Goal: Task Accomplishment & Management: Use online tool/utility

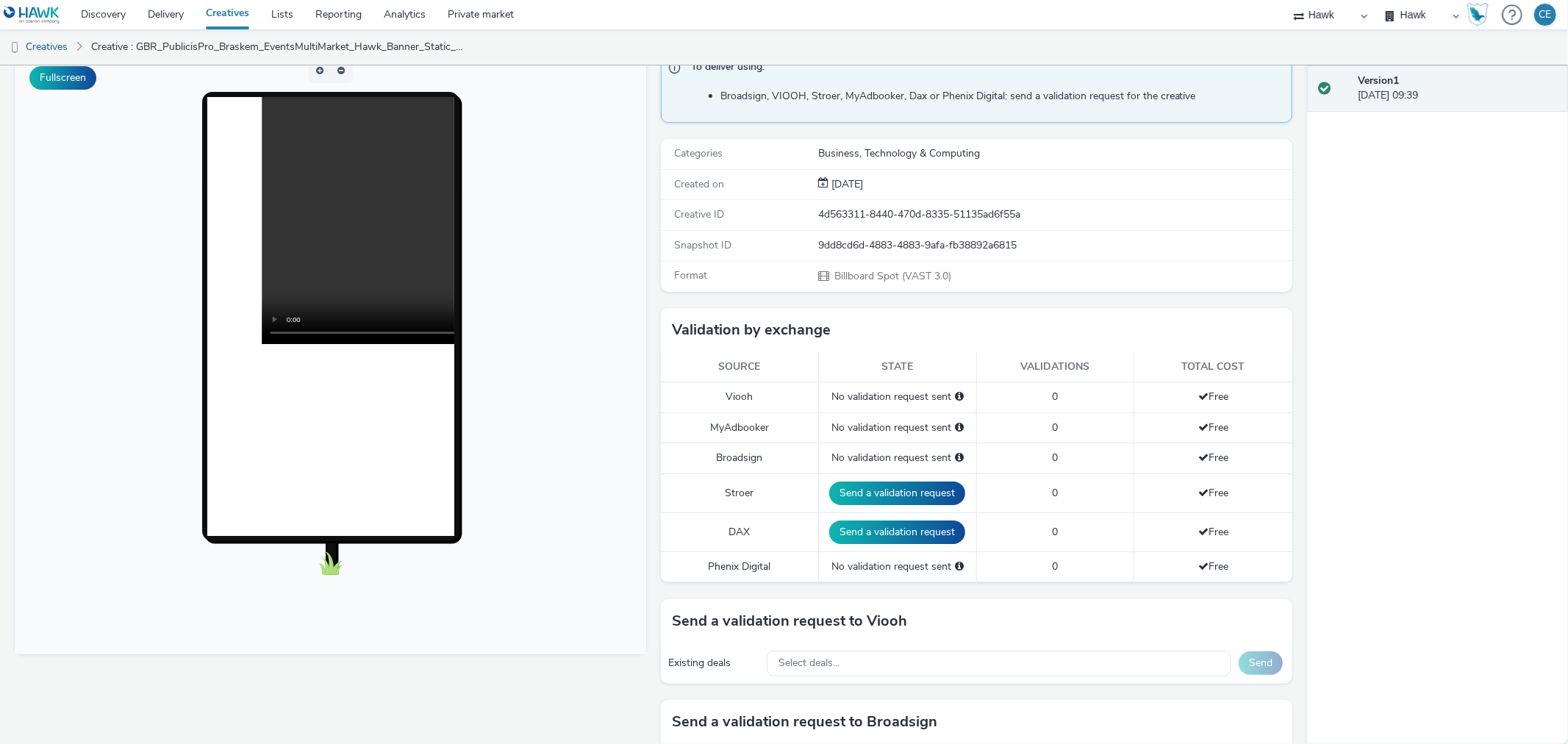
scroll to position [244, 0]
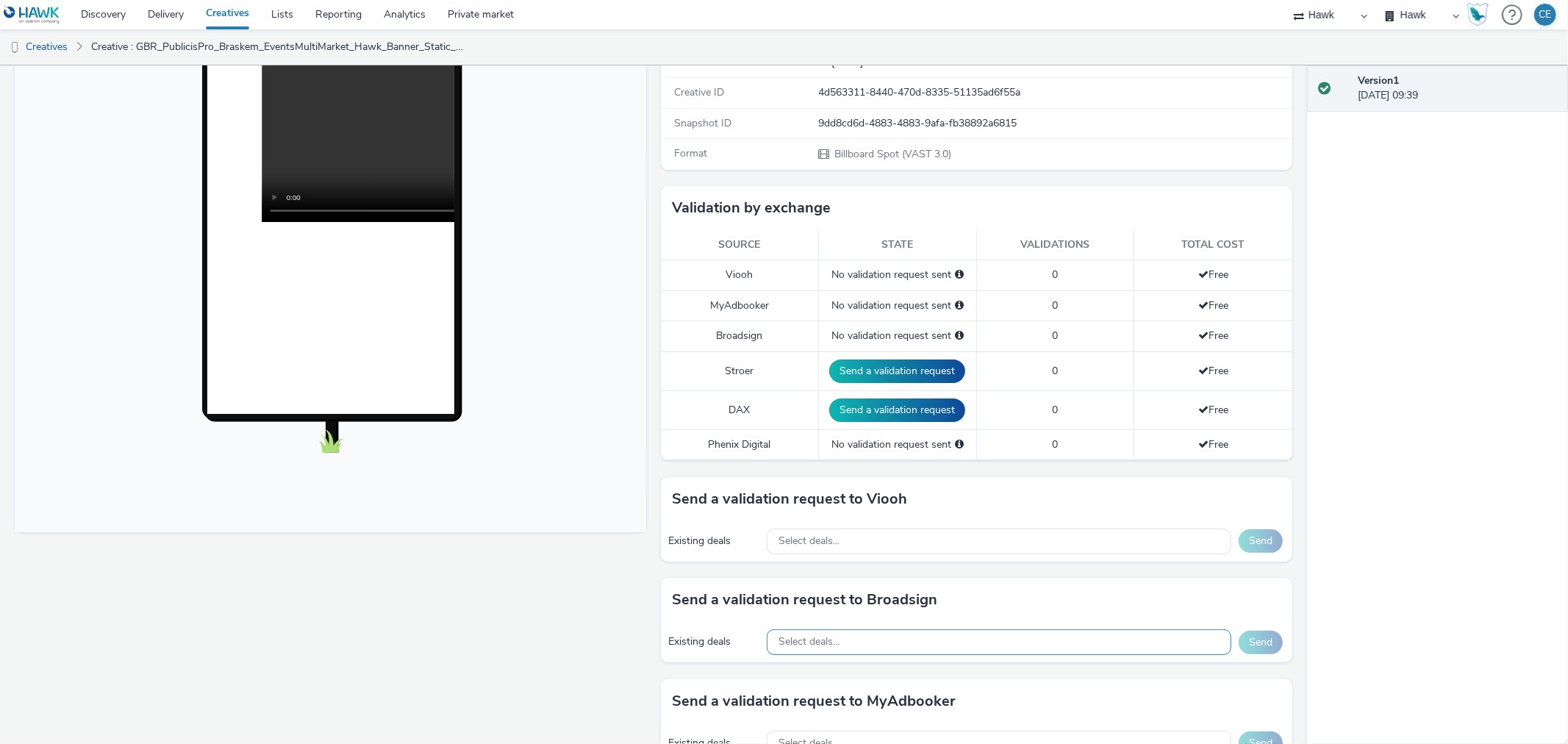
click at [895, 567] on div "Select deals..." at bounding box center [999, 642] width 465 height 26
click at [802, 567] on input "text" at bounding box center [999, 673] width 463 height 26
paste input "AO_ClearChannelUS_Transit Shelters_2025 AO_Broadsign_VoltaMedia_US AO_Atmospher…"
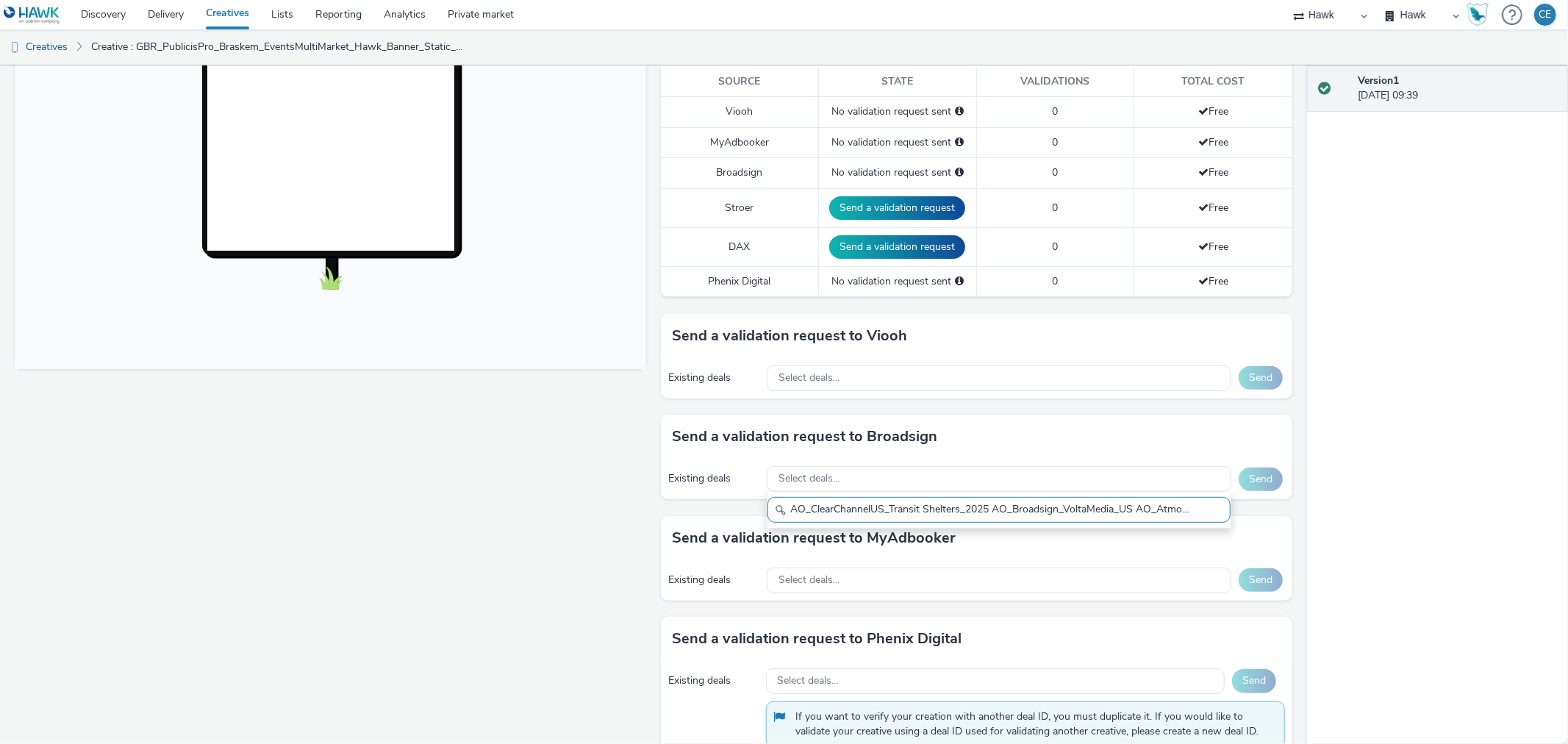
drag, startPoint x: 1186, startPoint y: 506, endPoint x: 987, endPoint y: 510, distance: 199.0
click at [987, 510] on input "AO_ClearChannelUS_Transit Shelters_2025 AO_Broadsign_VoltaMedia_US AO_Atmospher…" at bounding box center [999, 510] width 463 height 26
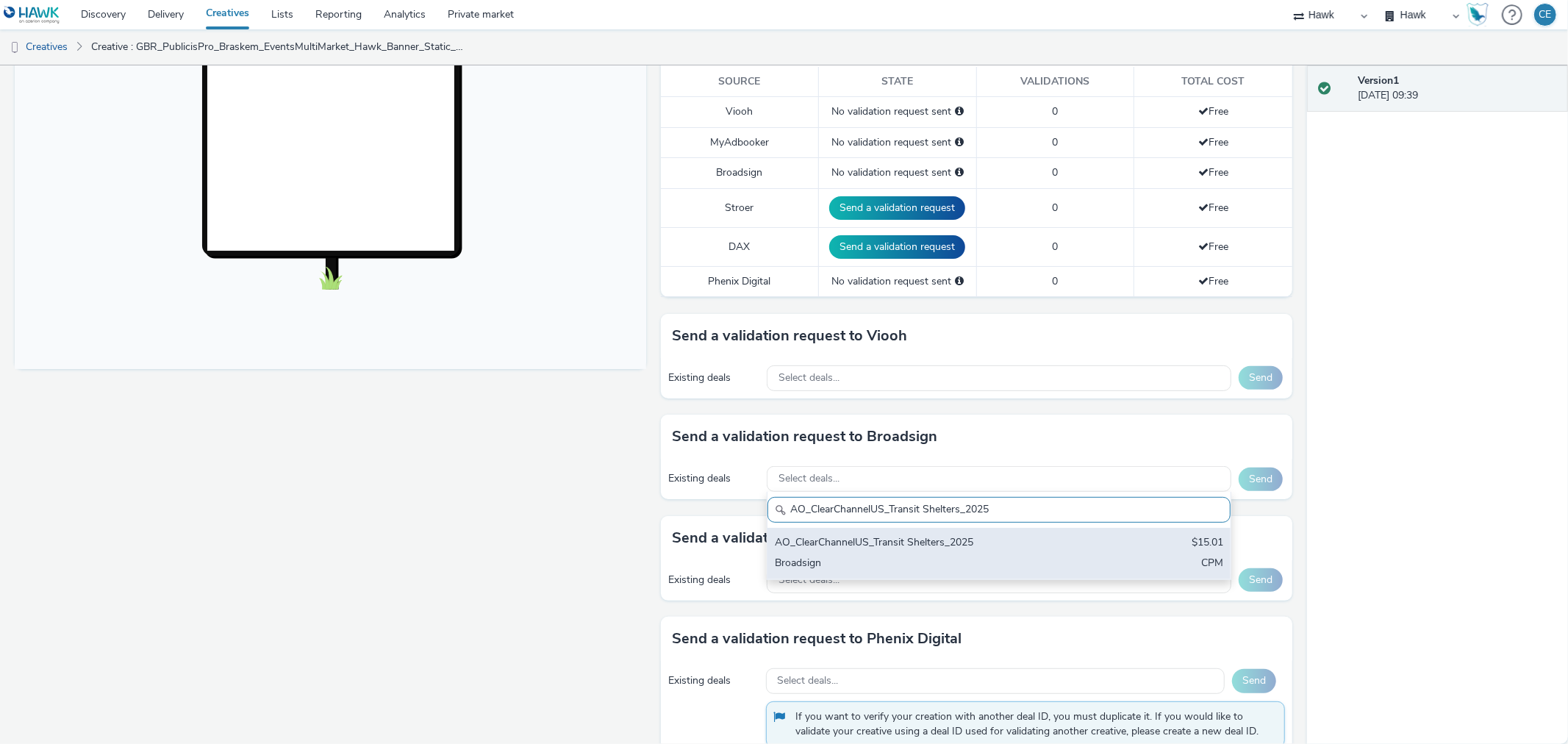
click at [957, 538] on div "AO_ClearChannelUS_Transit Shelters_2025" at bounding box center [923, 543] width 297 height 17
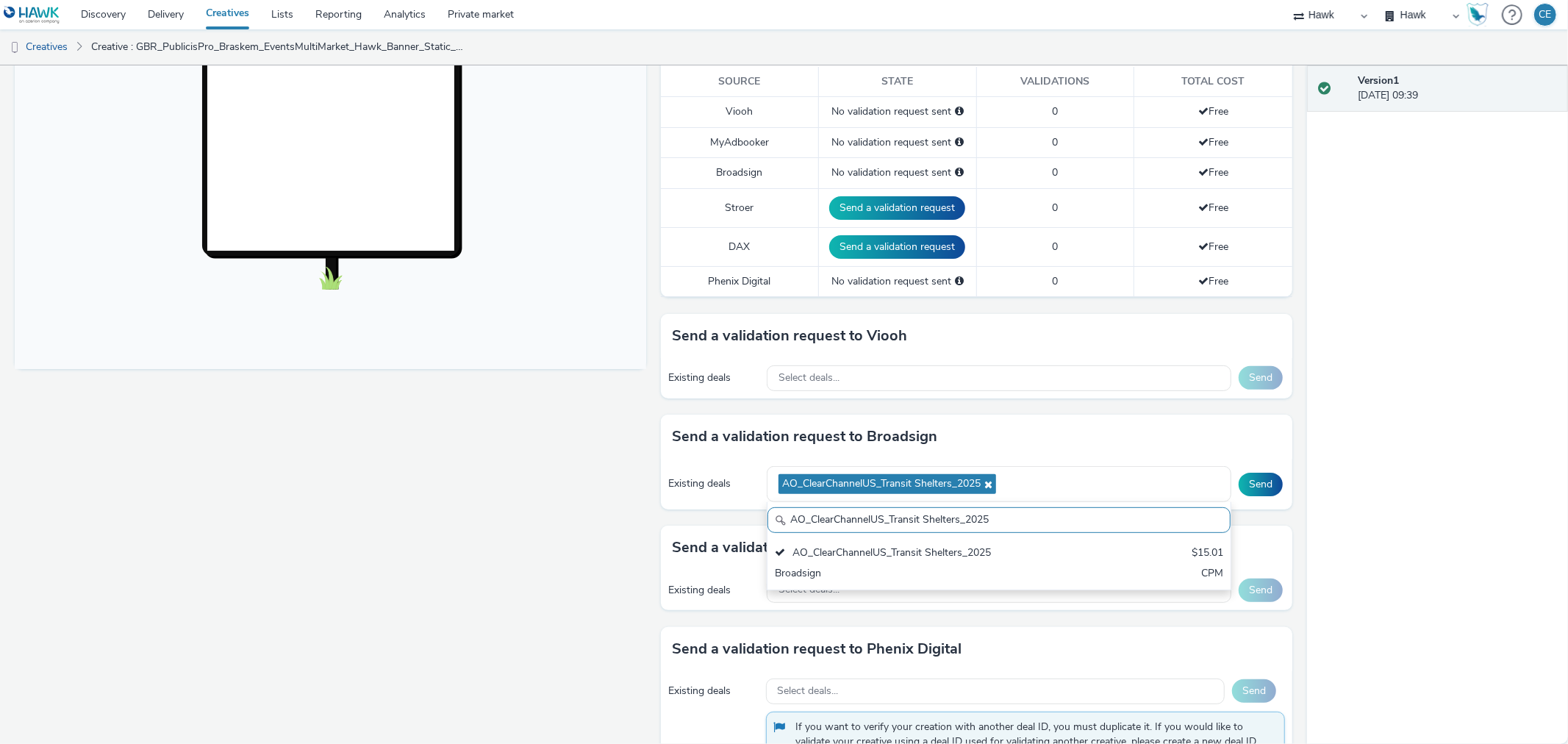
scroll to position [1, 0]
drag, startPoint x: 1004, startPoint y: 524, endPoint x: 646, endPoint y: 548, distance: 358.8
click at [646, 445] on div "Fullscreen To deliver using: Broadsign, VIOOH, Stroer, MyAdbooker, Dax or Pheni…" at bounding box center [654, 106] width 1278 height 679
paste input "AO_Broadsign_VoltaMedia_US AO_Atmosphere_USA_$6.01"
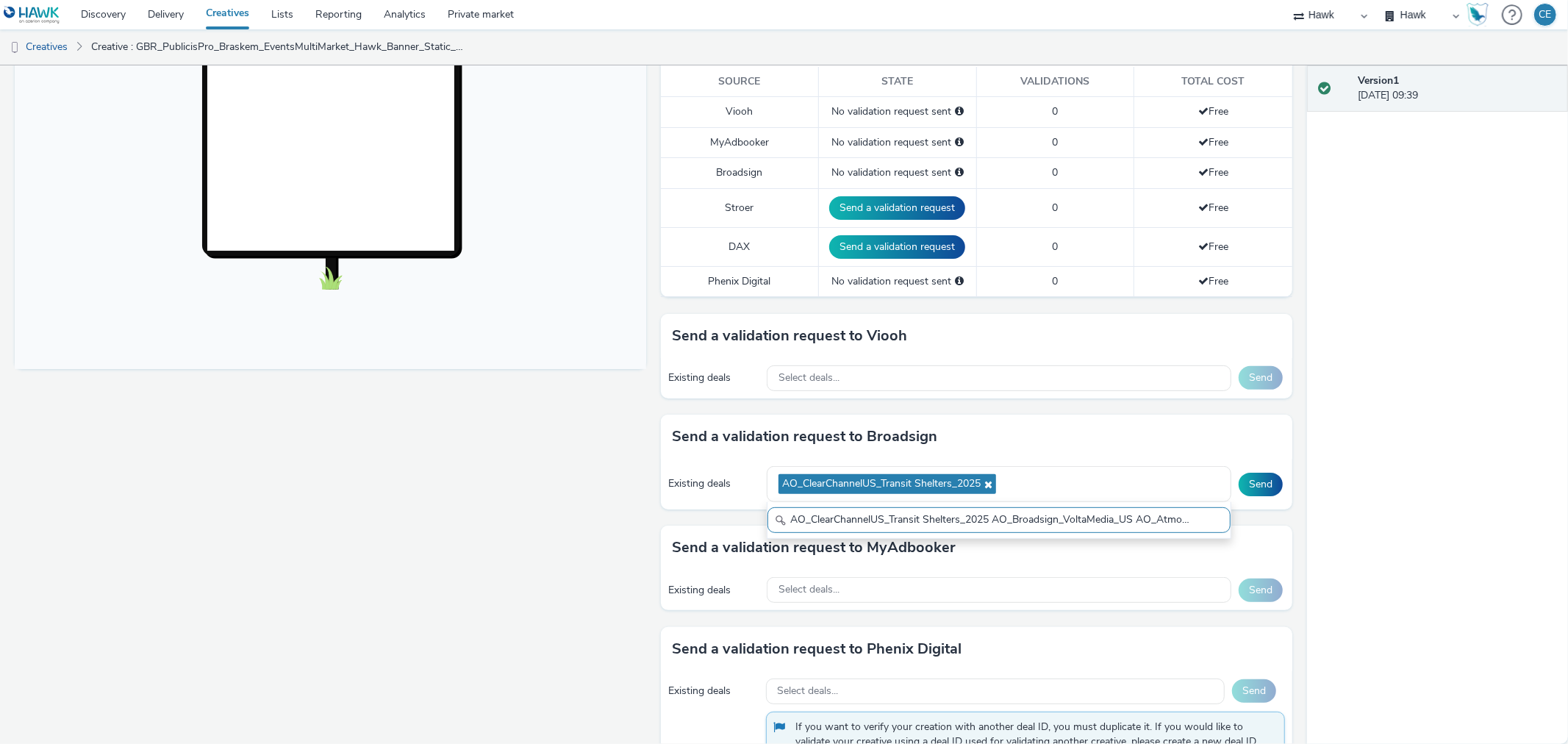
drag, startPoint x: 902, startPoint y: 516, endPoint x: 541, endPoint y: 532, distance: 361.4
click at [541, 445] on div "Fullscreen To deliver using: Broadsign, VIOOH, Stroer, MyAdbooker, Dax or Pheni…" at bounding box center [654, 106] width 1278 height 679
drag, startPoint x: 928, startPoint y: 516, endPoint x: 1288, endPoint y: 491, distance: 360.9
click at [1254, 491] on div "Enabled Version 1 - Created on 01 October 2025 VAST URL B GBR_PublicisPro_Brask…" at bounding box center [653, 405] width 1307 height 679
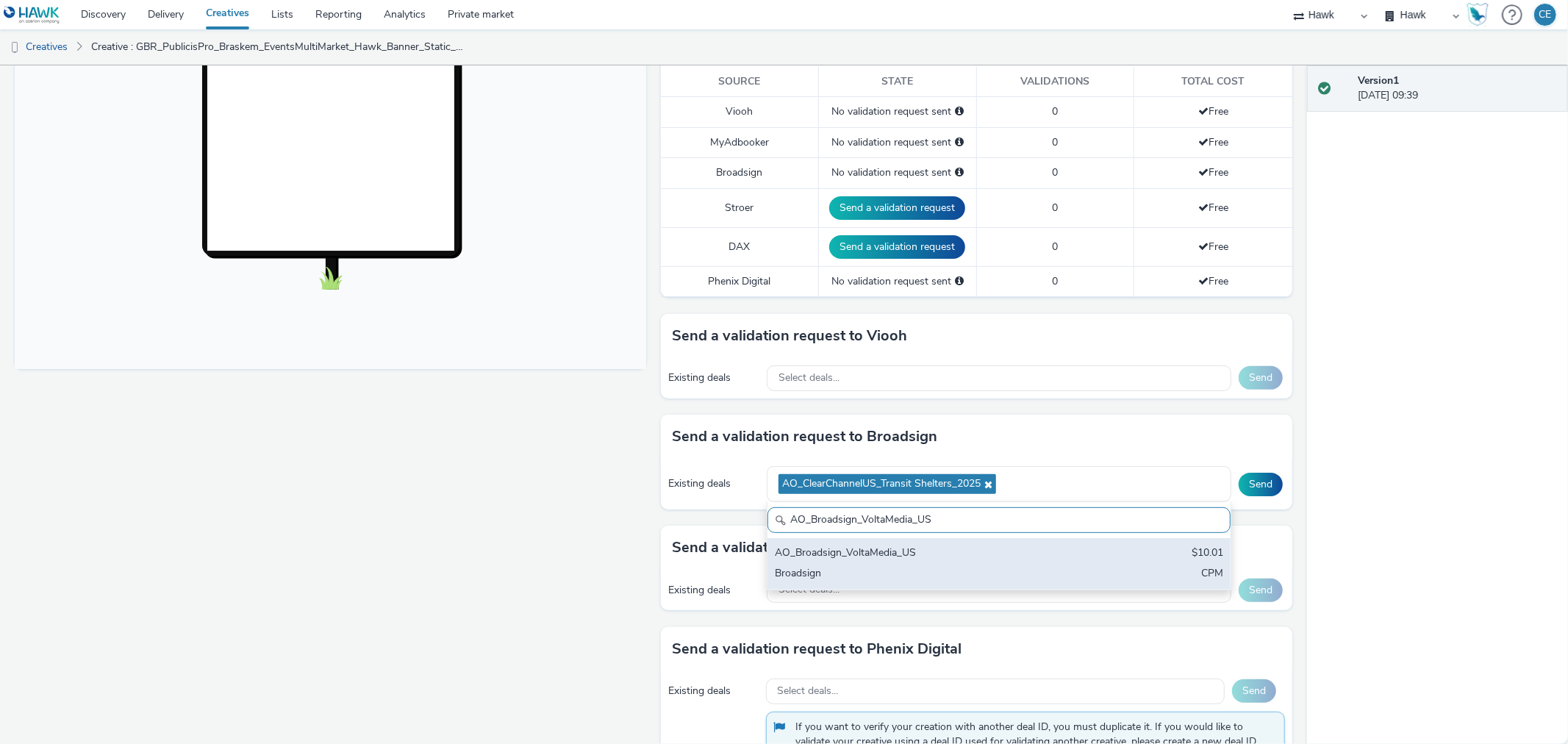
click at [1023, 557] on div "AO_Broadsign_VoltaMedia_US" at bounding box center [923, 553] width 297 height 17
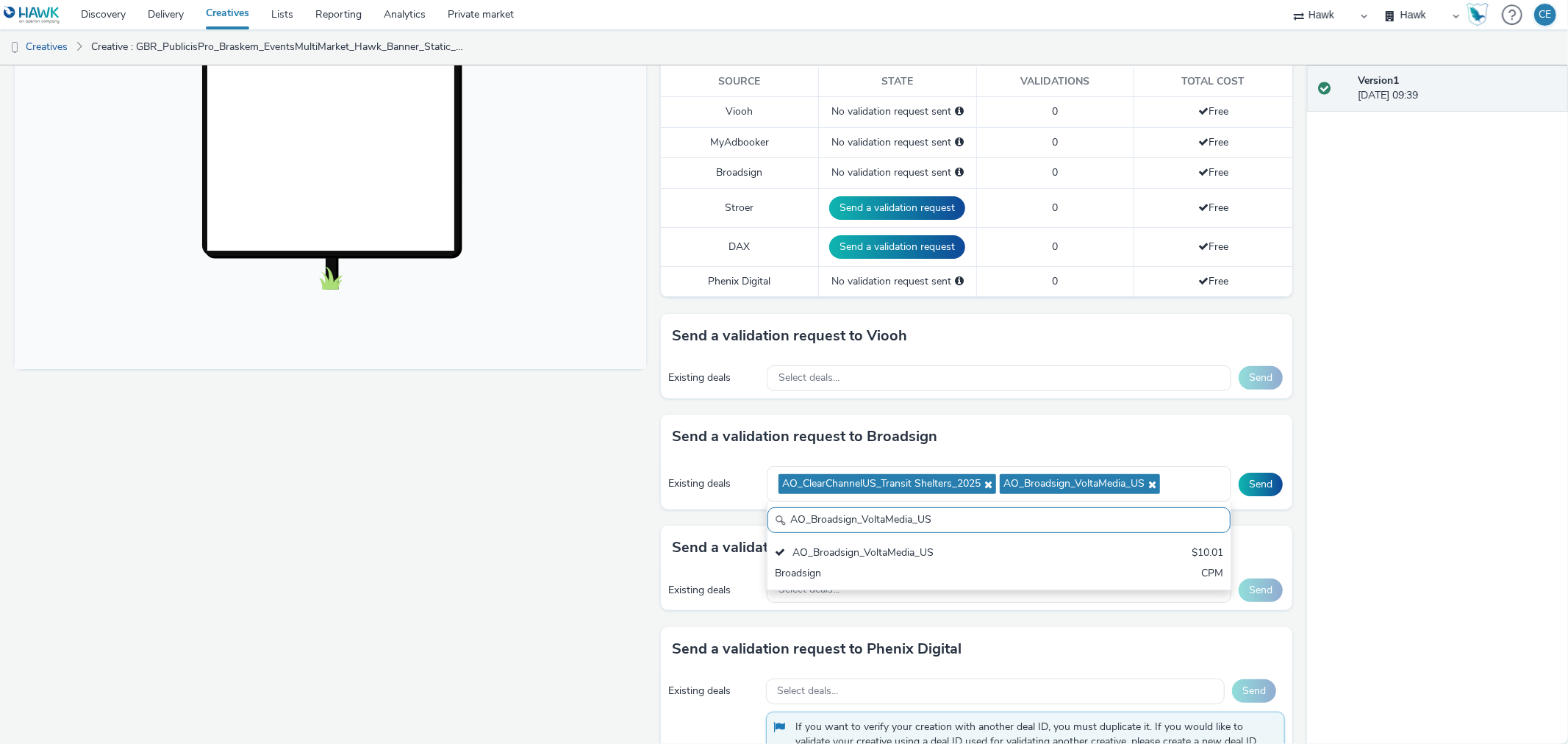
drag, startPoint x: 994, startPoint y: 517, endPoint x: 563, endPoint y: 576, distance: 435.0
click at [563, 445] on div "Fullscreen To deliver using: Broadsign, VIOOH, Stroer, MyAdbooker, Dax or Pheni…" at bounding box center [654, 106] width 1278 height 679
paste input "ClearChannelUS_Transit Shelters_2025 AO_Broadsign_VoltaMedia_US AO_Atmosphere_U…"
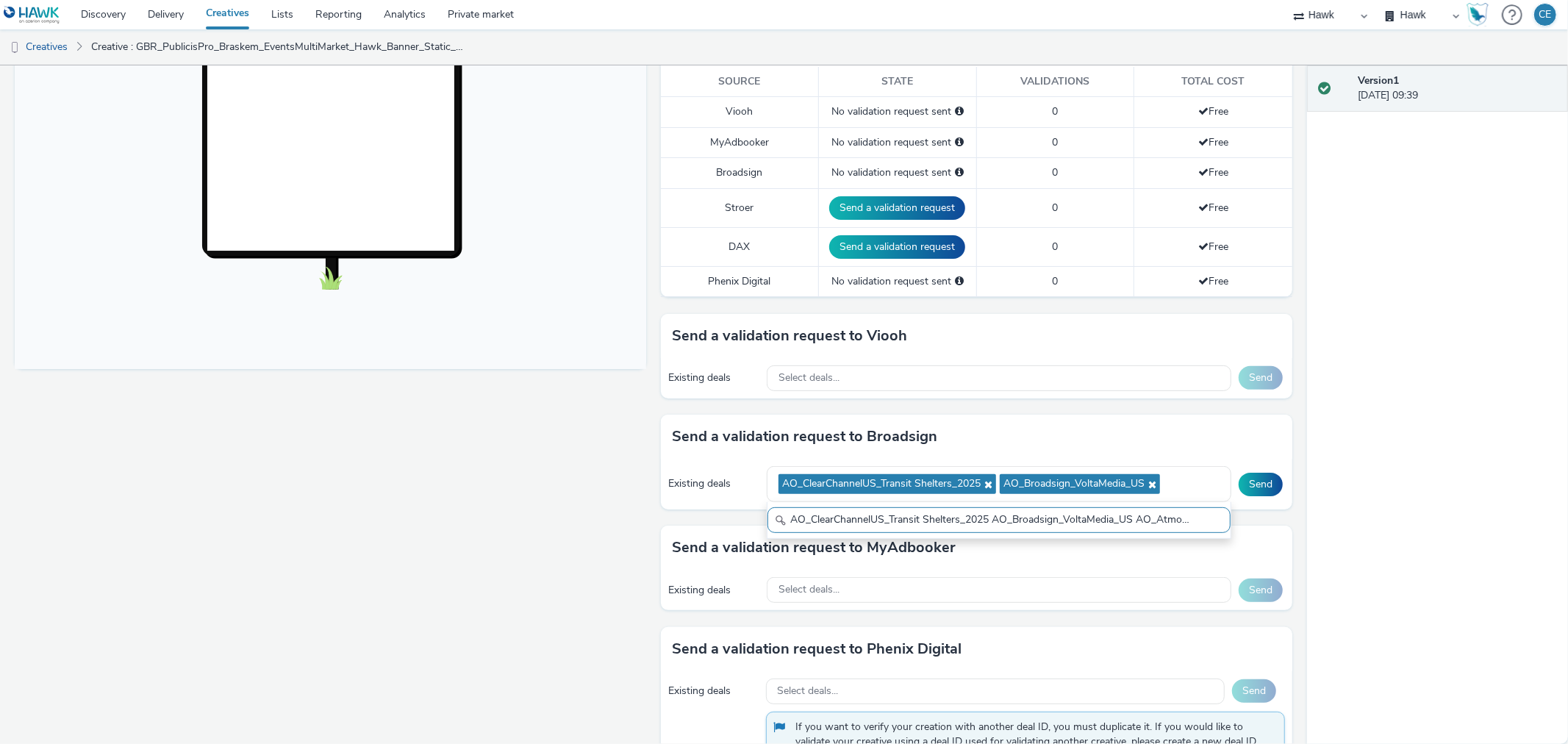
drag, startPoint x: 1048, startPoint y: 519, endPoint x: 327, endPoint y: 512, distance: 721.0
click at [327, 445] on div "Fullscreen To deliver using: Broadsign, VIOOH, Stroer, MyAdbooker, Dax or Pheni…" at bounding box center [654, 106] width 1278 height 679
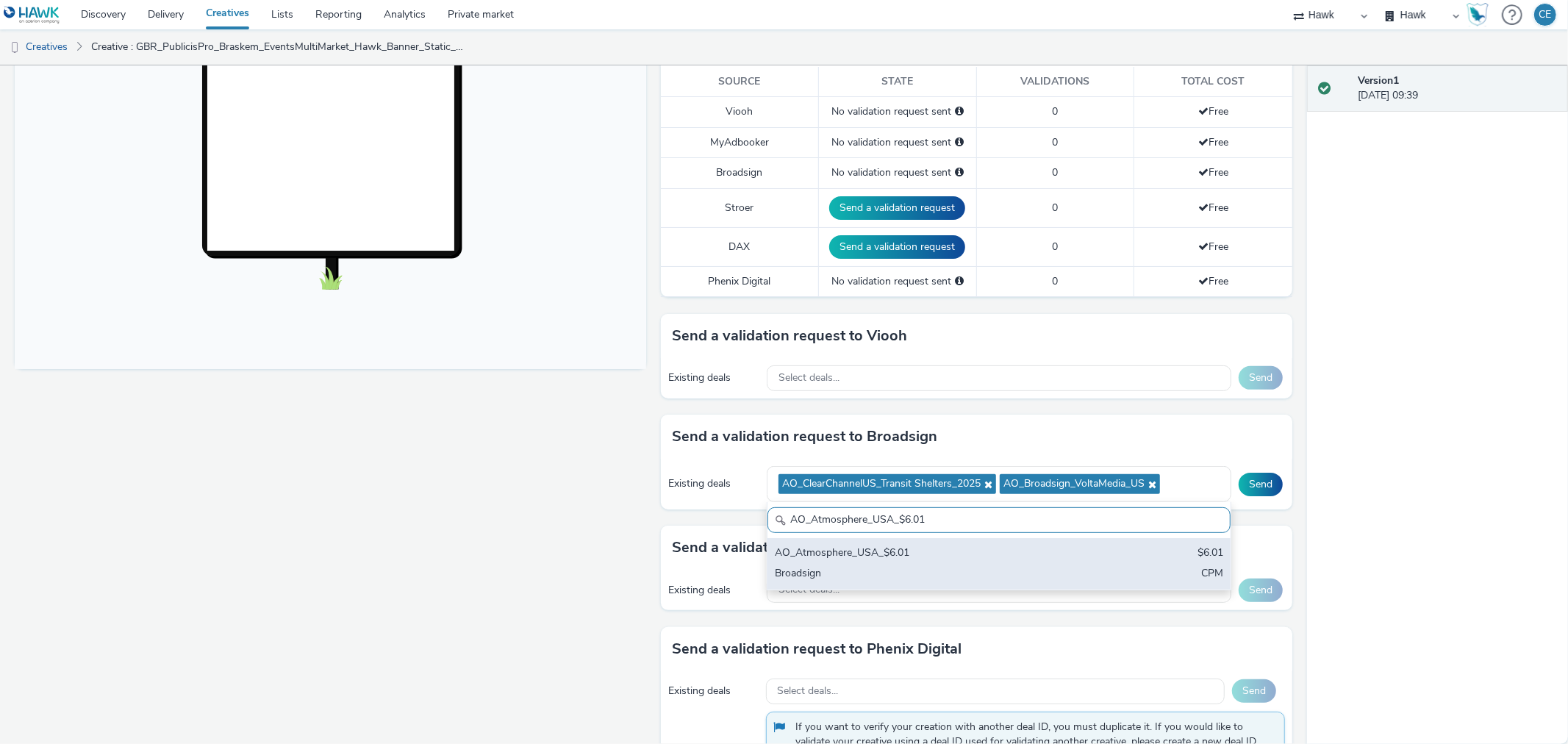
click at [924, 561] on div "AO_Atmosphere_USA_$6.01" at bounding box center [923, 553] width 297 height 17
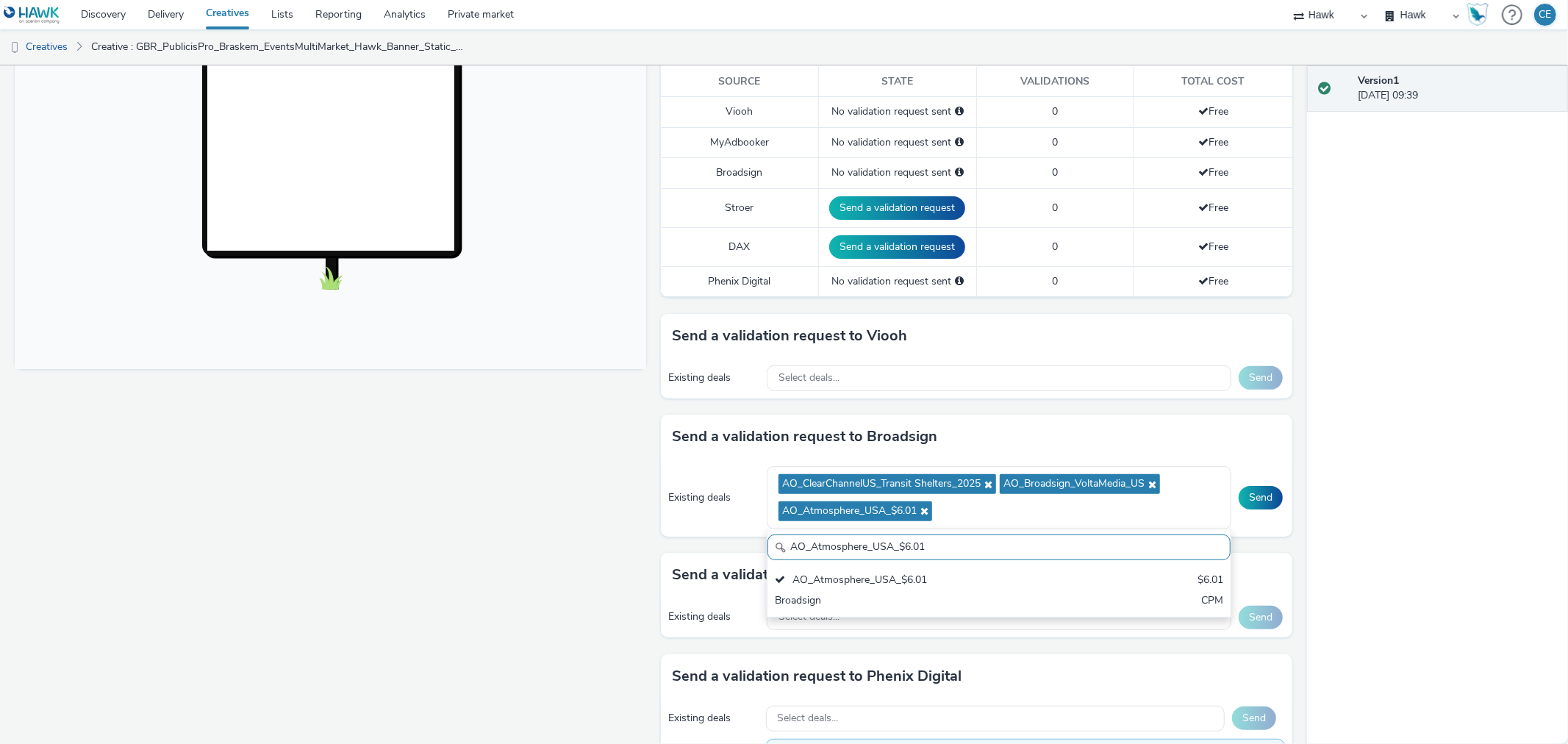
drag, startPoint x: 967, startPoint y: 540, endPoint x: 725, endPoint y: 519, distance: 242.9
click at [725, 519] on div "Existing deals AO_ClearChannelUS_Transit Shelters_2025 AO_Broadsign_VoltaMedia_…" at bounding box center [976, 498] width 631 height 78
paste input "USA_AdXcelerant"
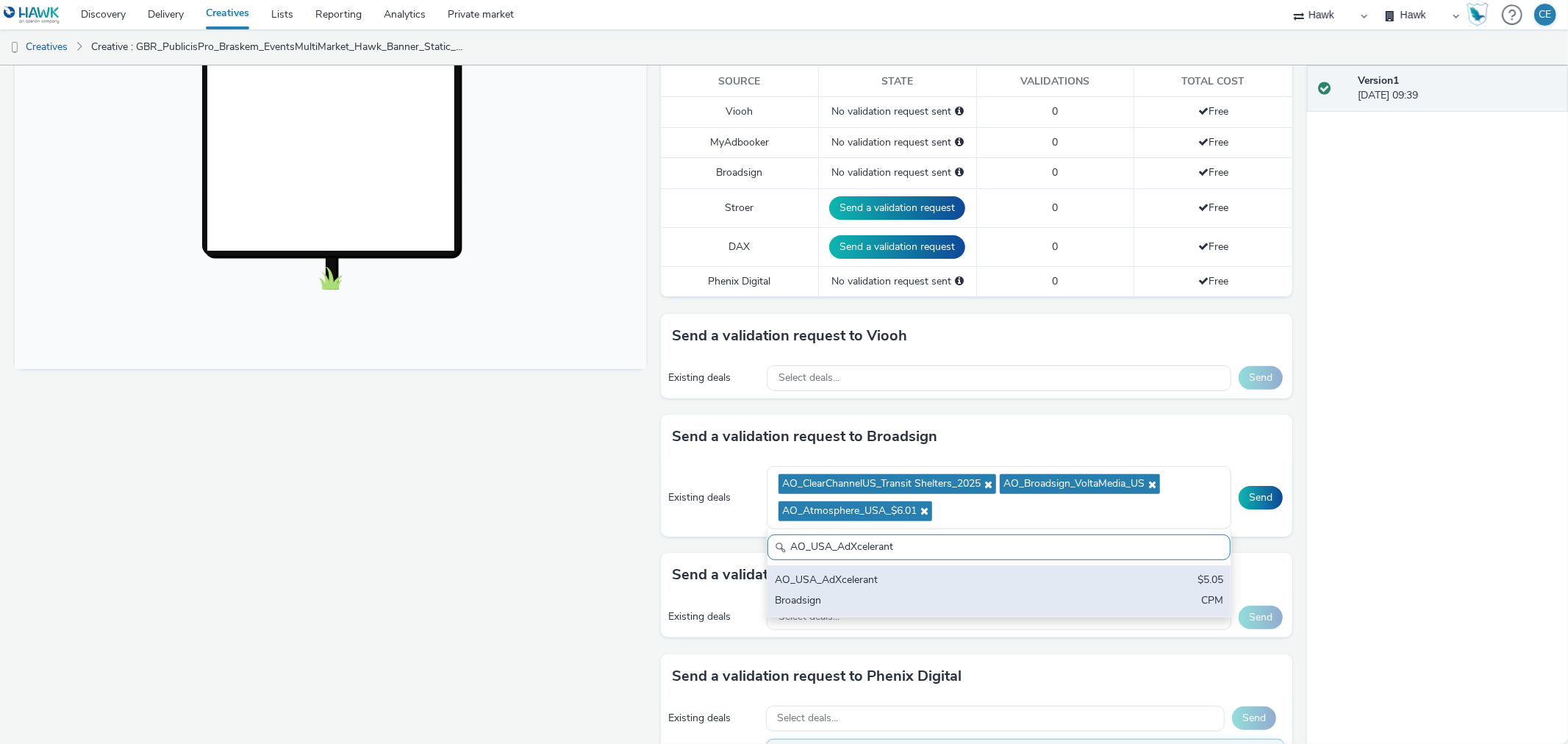
type input "AO_USA_AdXcelerant"
click at [947, 567] on div "AO_USA_AdXcelerant" at bounding box center [923, 581] width 297 height 17
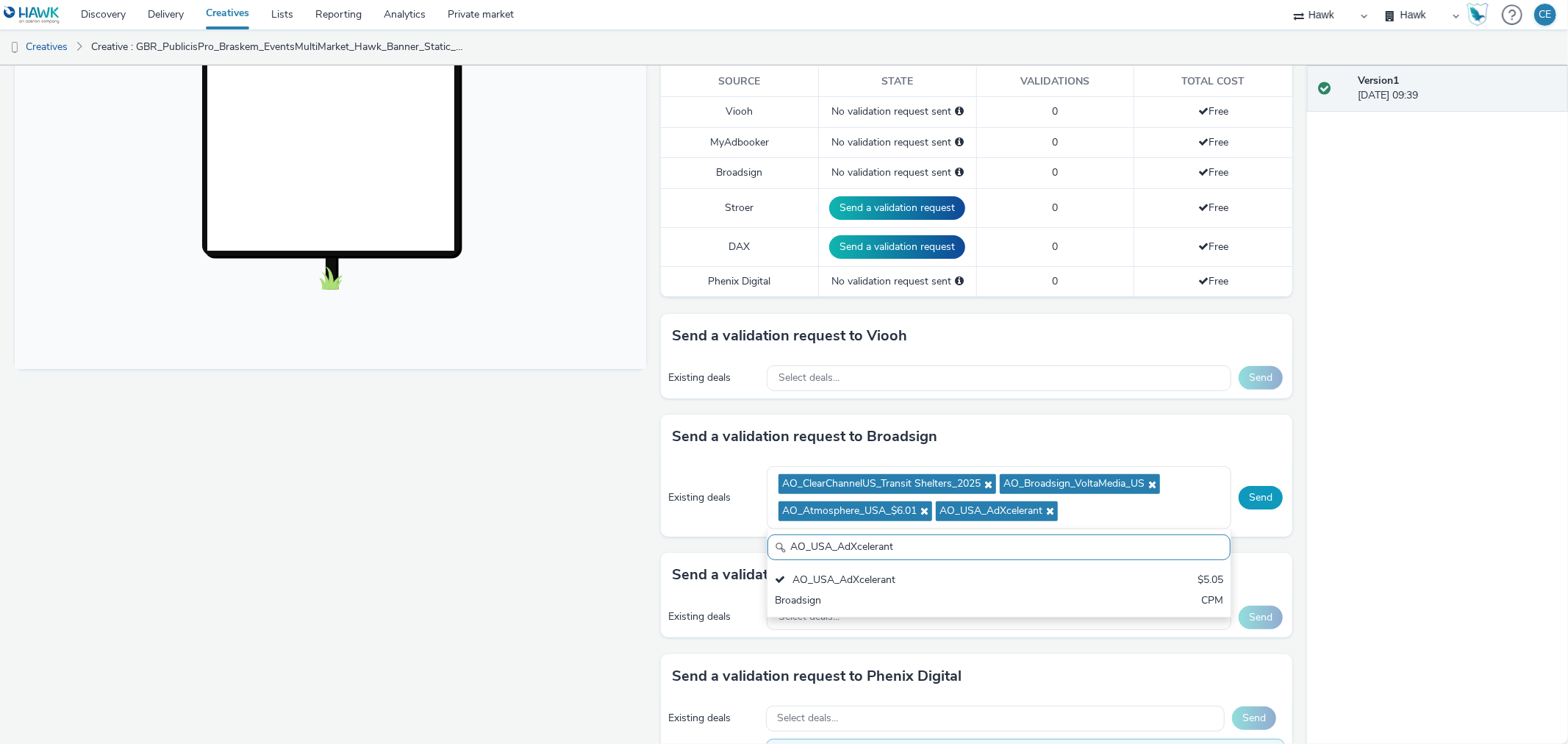
click at [1250, 493] on button "Send" at bounding box center [1260, 498] width 45 height 24
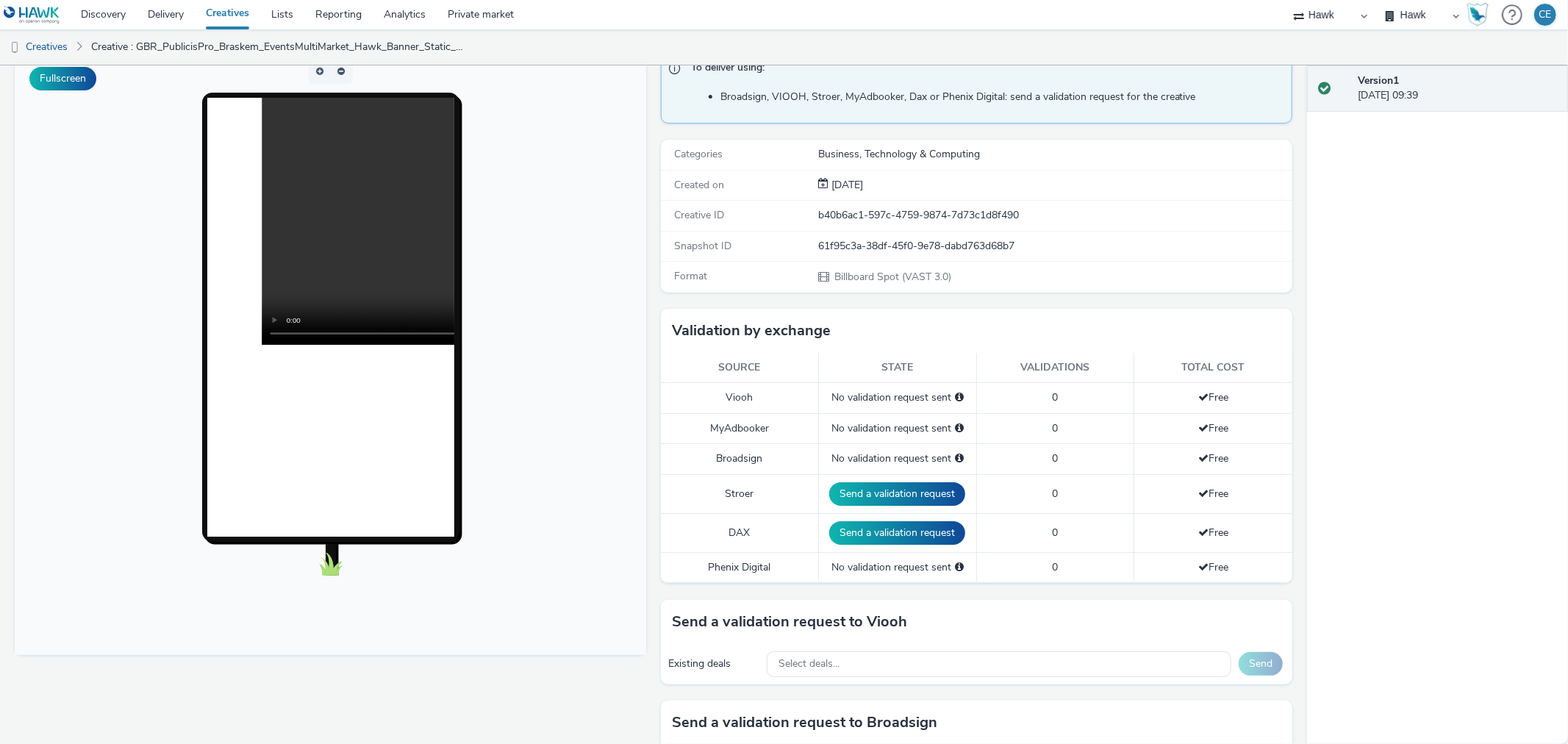
scroll to position [244, 0]
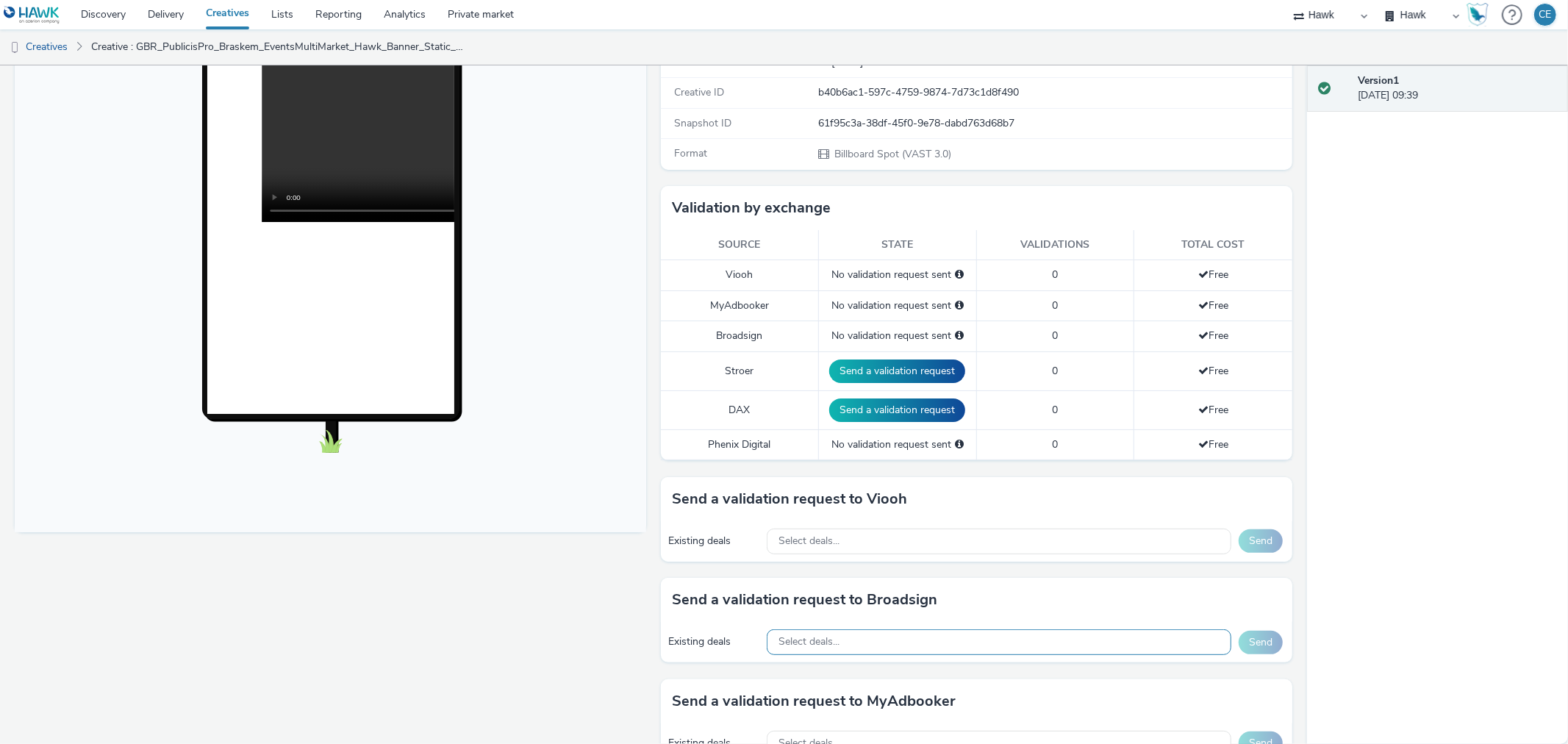
click at [874, 637] on div "Select deals..." at bounding box center [999, 642] width 465 height 26
paste input "AO_ClearChannelUS_Transit Shelters_2025"
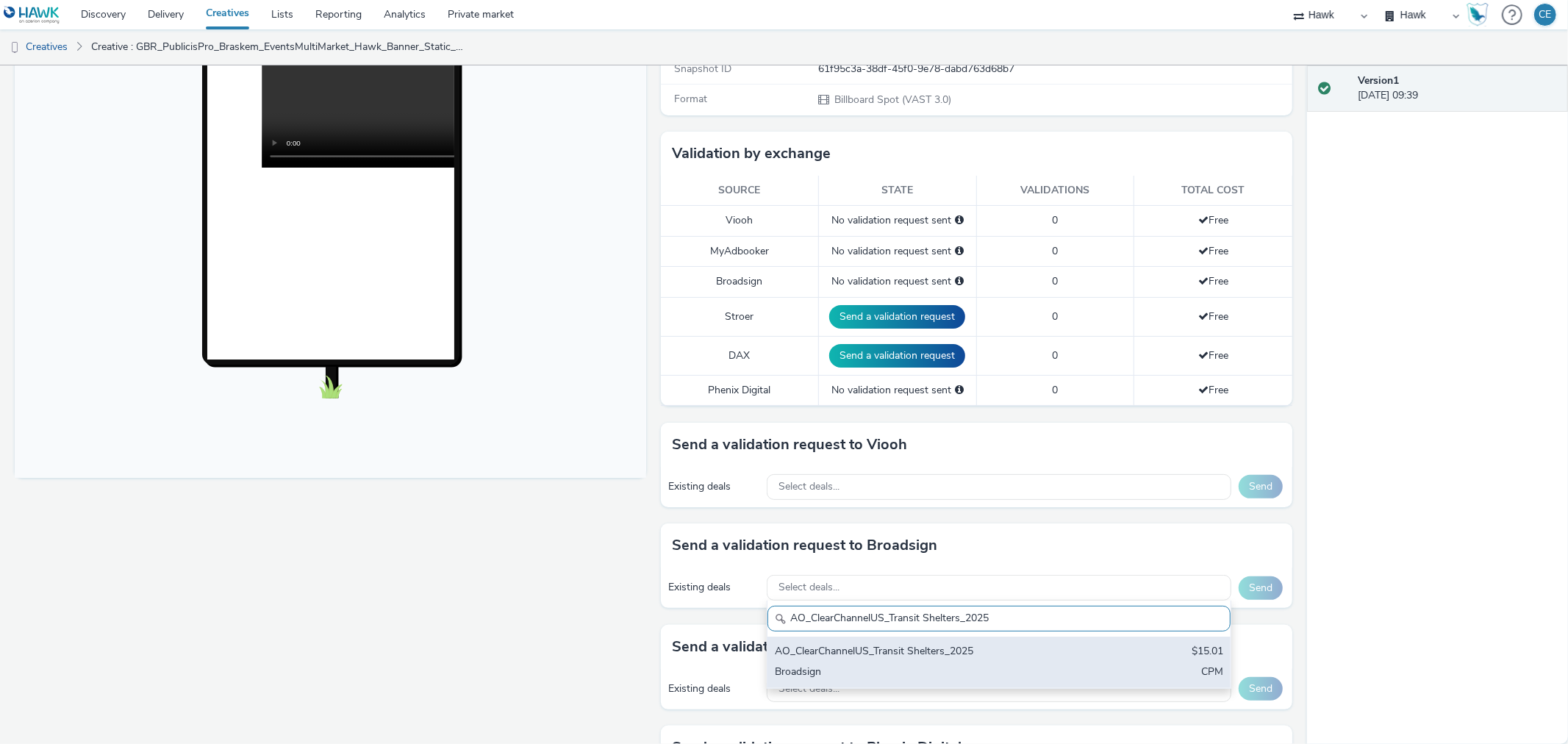
scroll to position [408, 0]
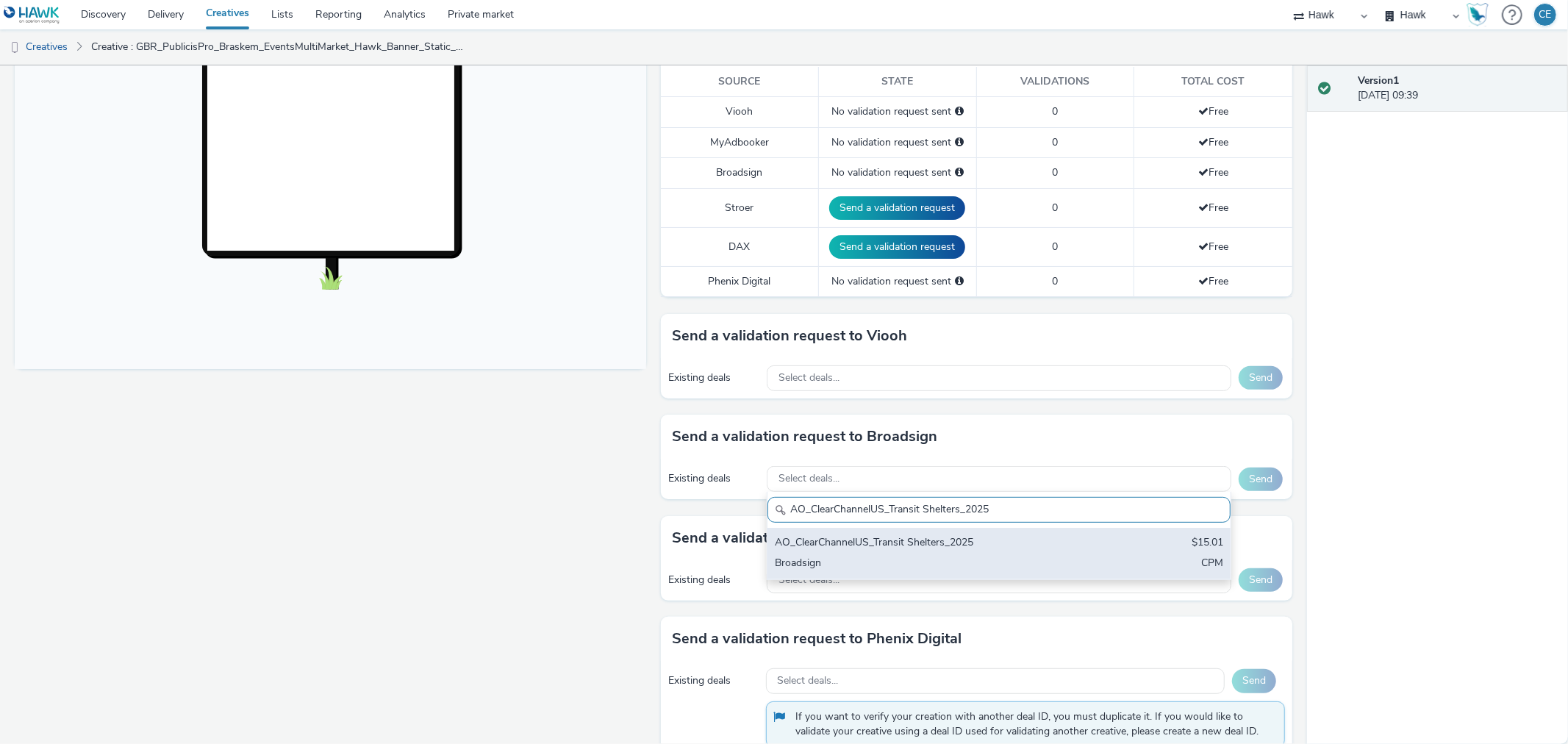
click at [894, 548] on div "AO_ClearChannelUS_Transit Shelters_2025" at bounding box center [923, 543] width 297 height 17
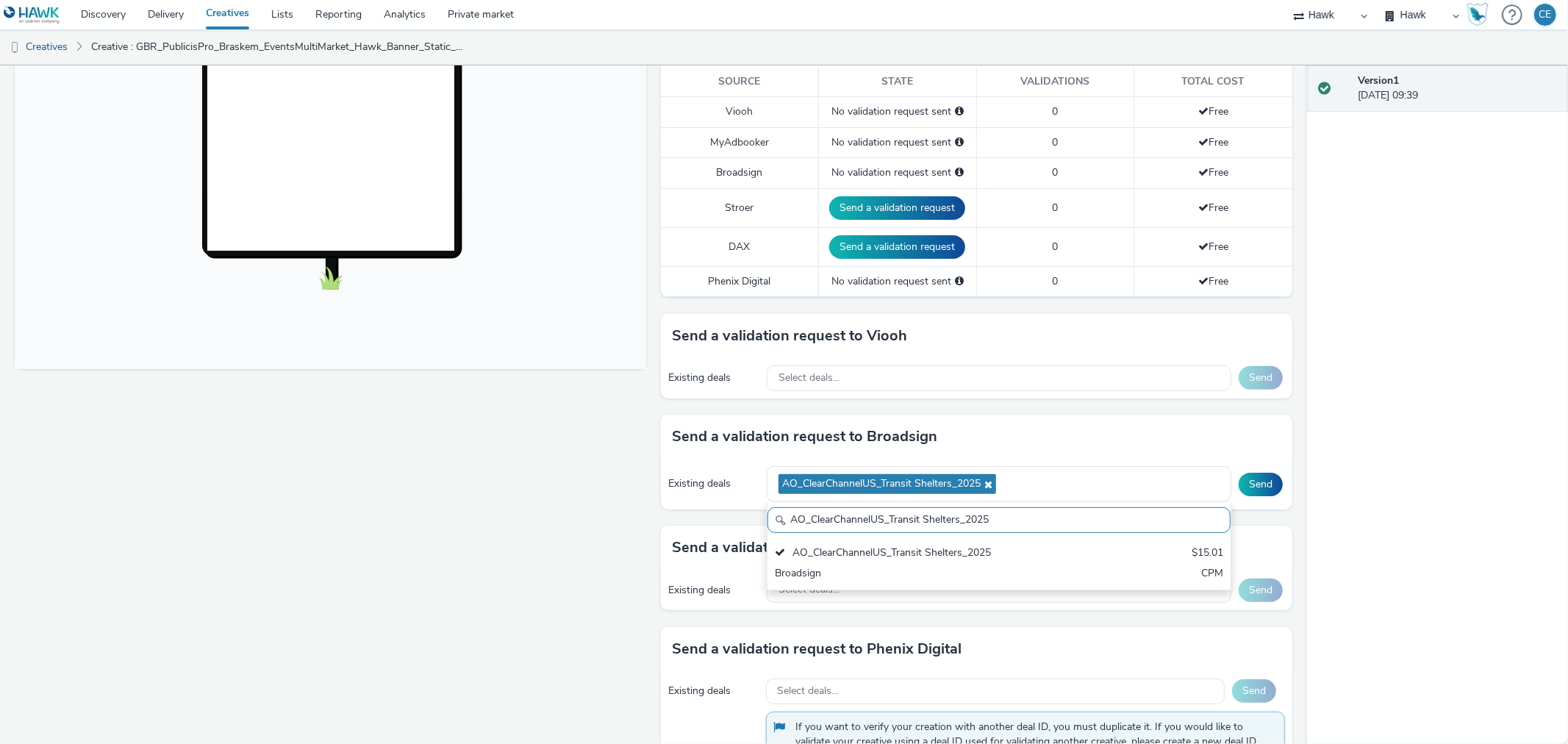
drag, startPoint x: 1035, startPoint y: 519, endPoint x: 735, endPoint y: 512, distance: 300.1
click at [735, 512] on div "Send a validation request to Broadsign Existing deals AO_ClearChannelUS_Transit…" at bounding box center [976, 470] width 631 height 111
paste input "Broadsign_VoltaMedia_US"
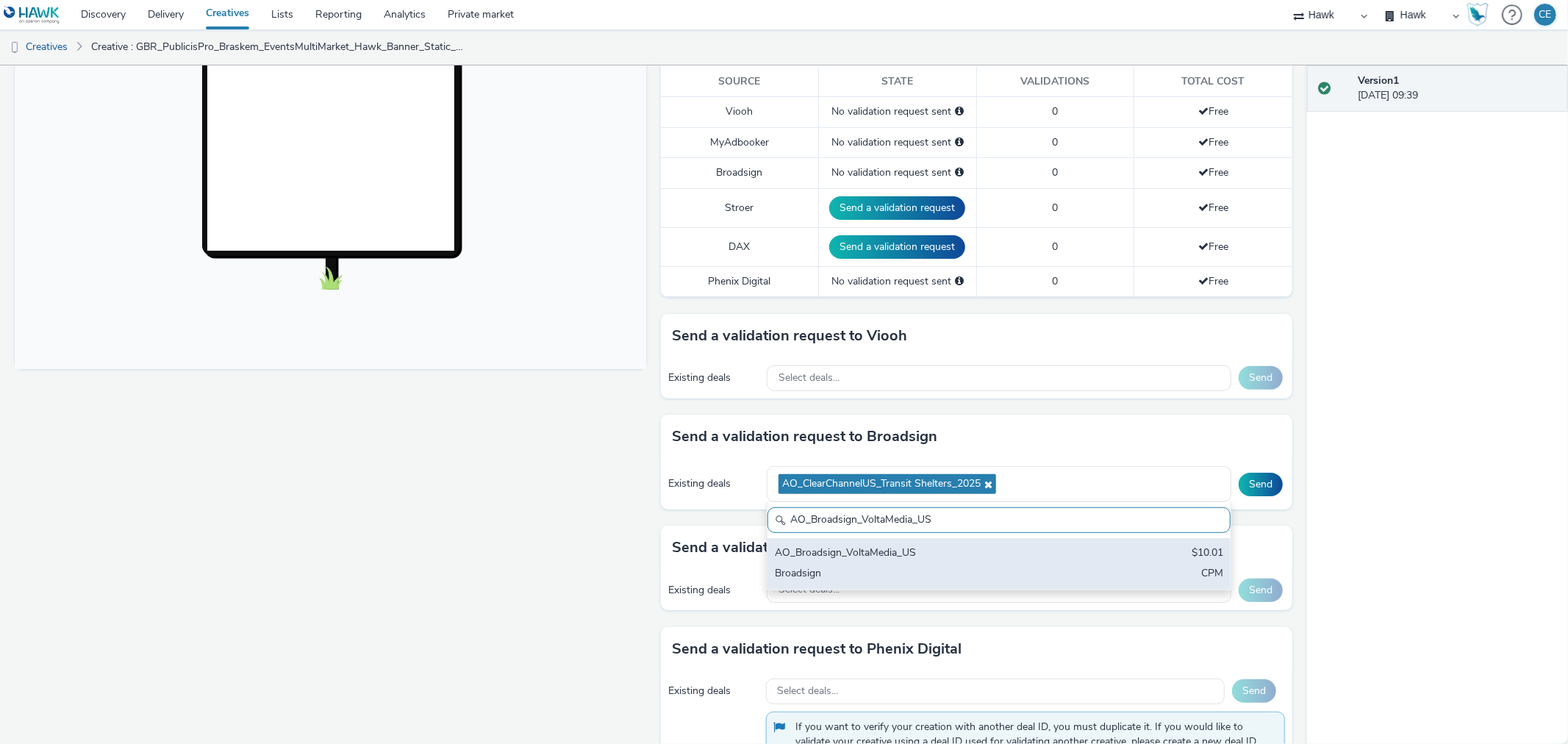
click at [895, 562] on div "AO_Broadsign_VoltaMedia_US $10.01 Broadsign CPM" at bounding box center [999, 564] width 463 height 51
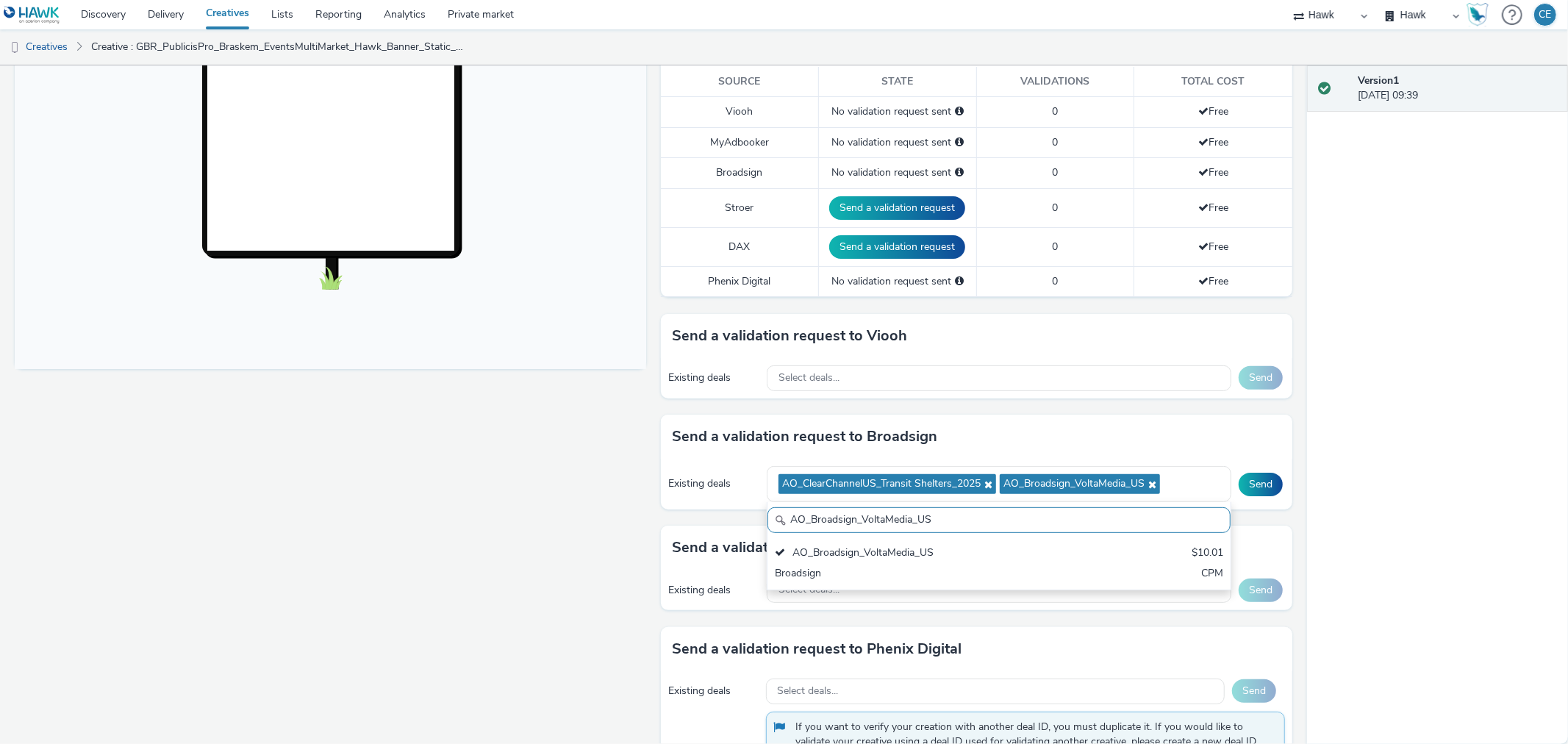
drag, startPoint x: 953, startPoint y: 519, endPoint x: 751, endPoint y: 520, distance: 202.0
click at [751, 520] on div "Send a validation request to Broadsign Existing deals AO_ClearChannelUS_Transit…" at bounding box center [976, 470] width 631 height 111
paste input "Atmosphere_USA_$6.01"
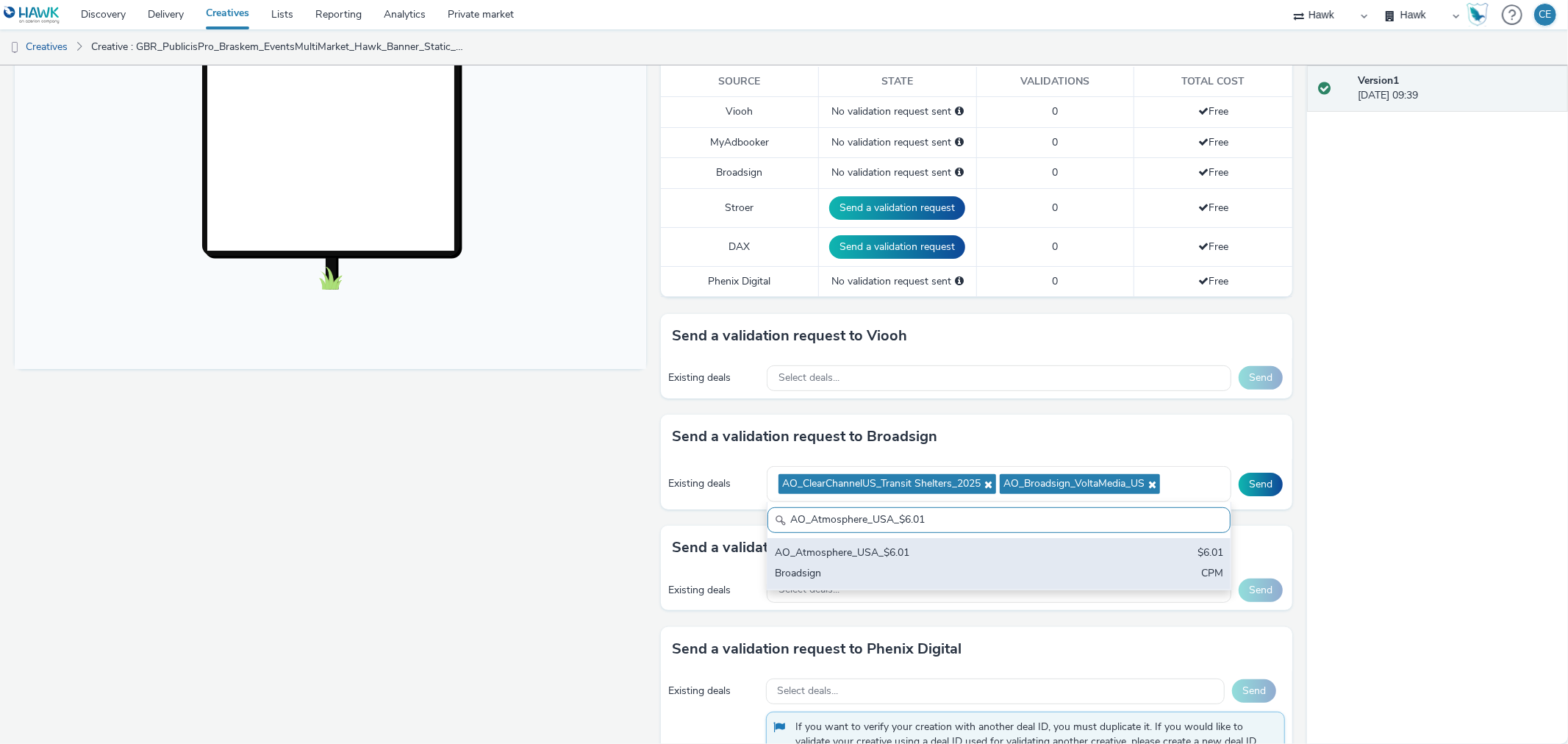
click at [876, 554] on div "AO_Atmosphere_USA_$6.01" at bounding box center [923, 553] width 297 height 17
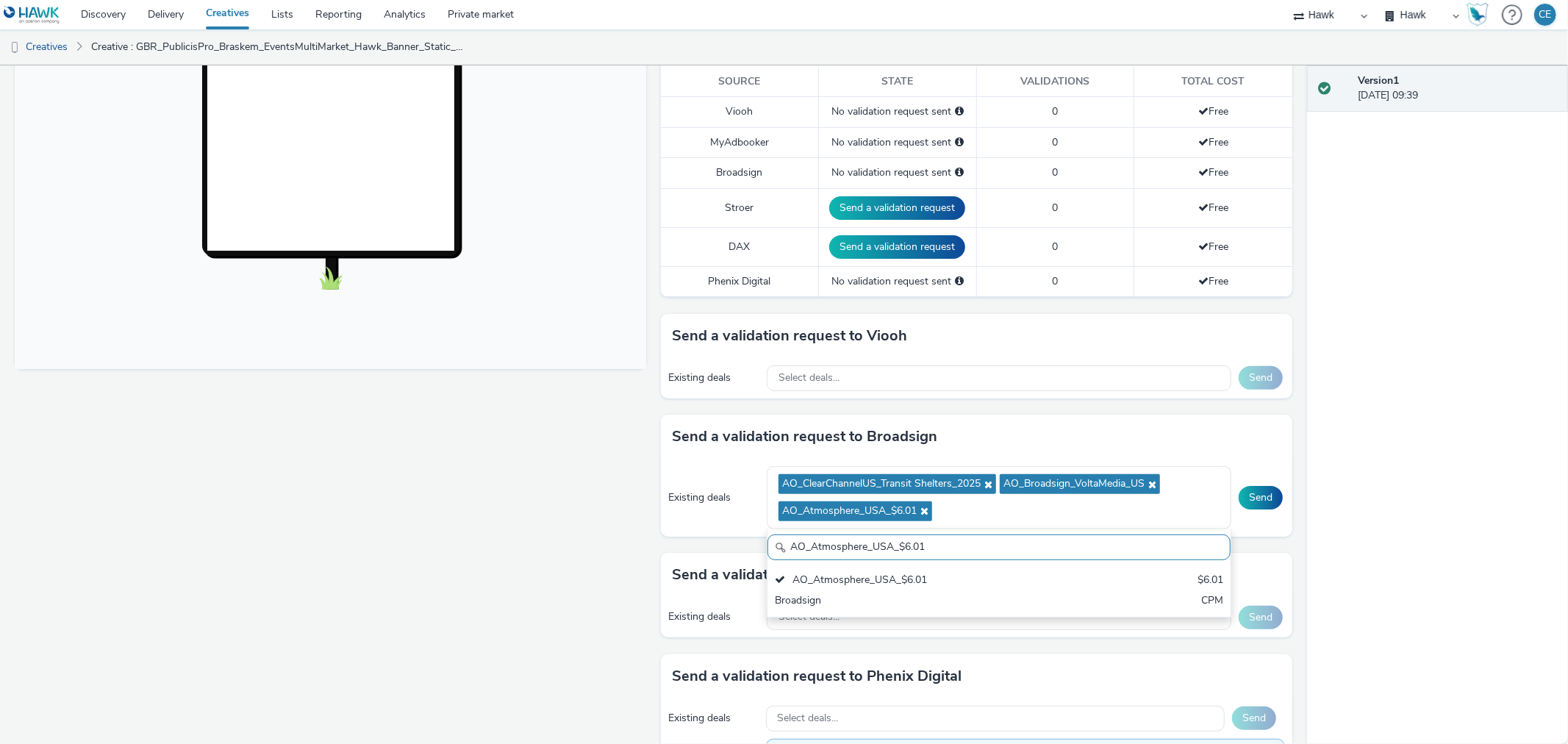
drag, startPoint x: 944, startPoint y: 541, endPoint x: 666, endPoint y: 555, distance: 278.4
click at [666, 555] on div "To deliver using: Broadsign, VIOOH, [PERSON_NAME], MyAdbooker, Dax or Phenix Di…" at bounding box center [973, 406] width 639 height 1278
paste input "USA_Intersection Airport_$12"
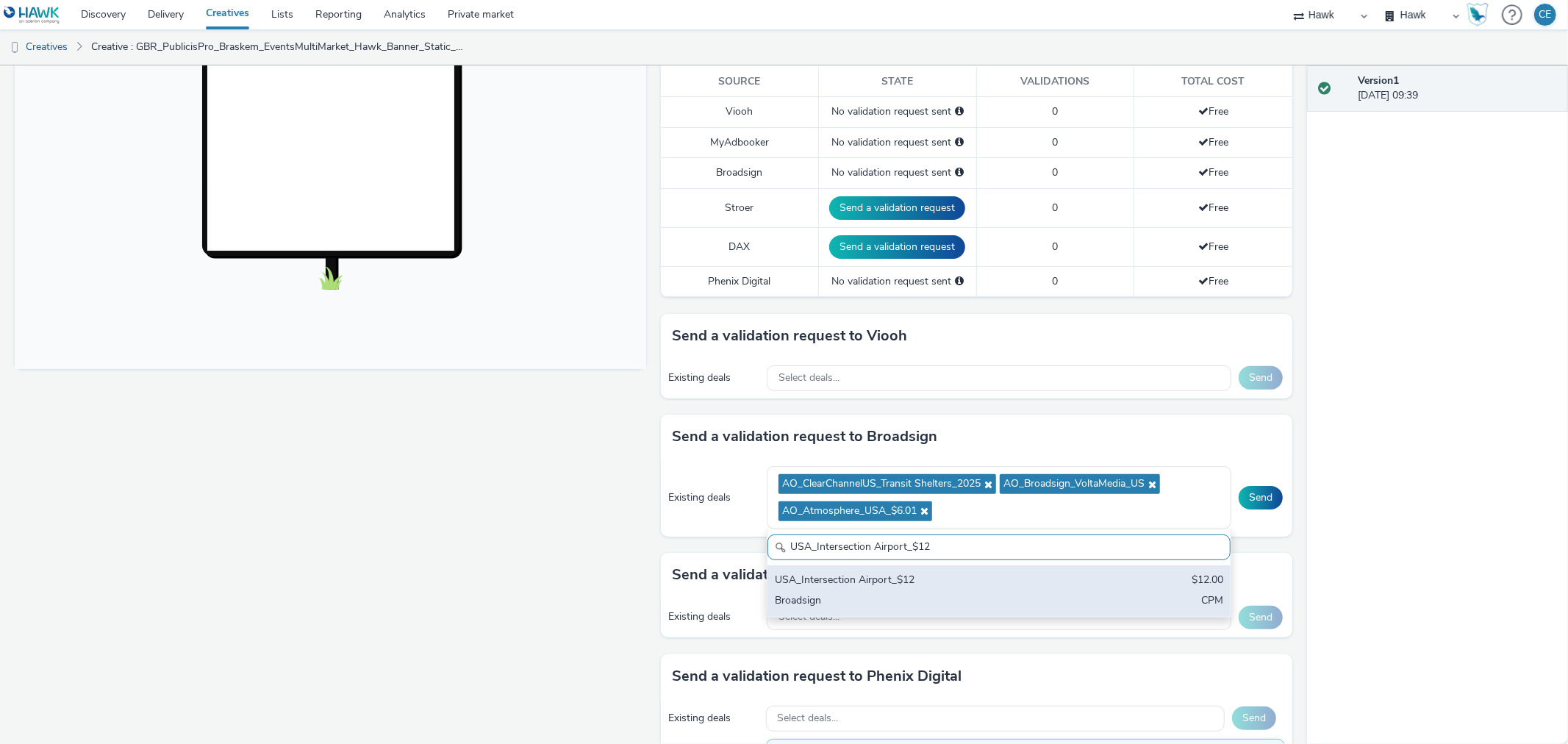
click at [816, 576] on div "USA_Intersection Airport_$12" at bounding box center [923, 581] width 297 height 17
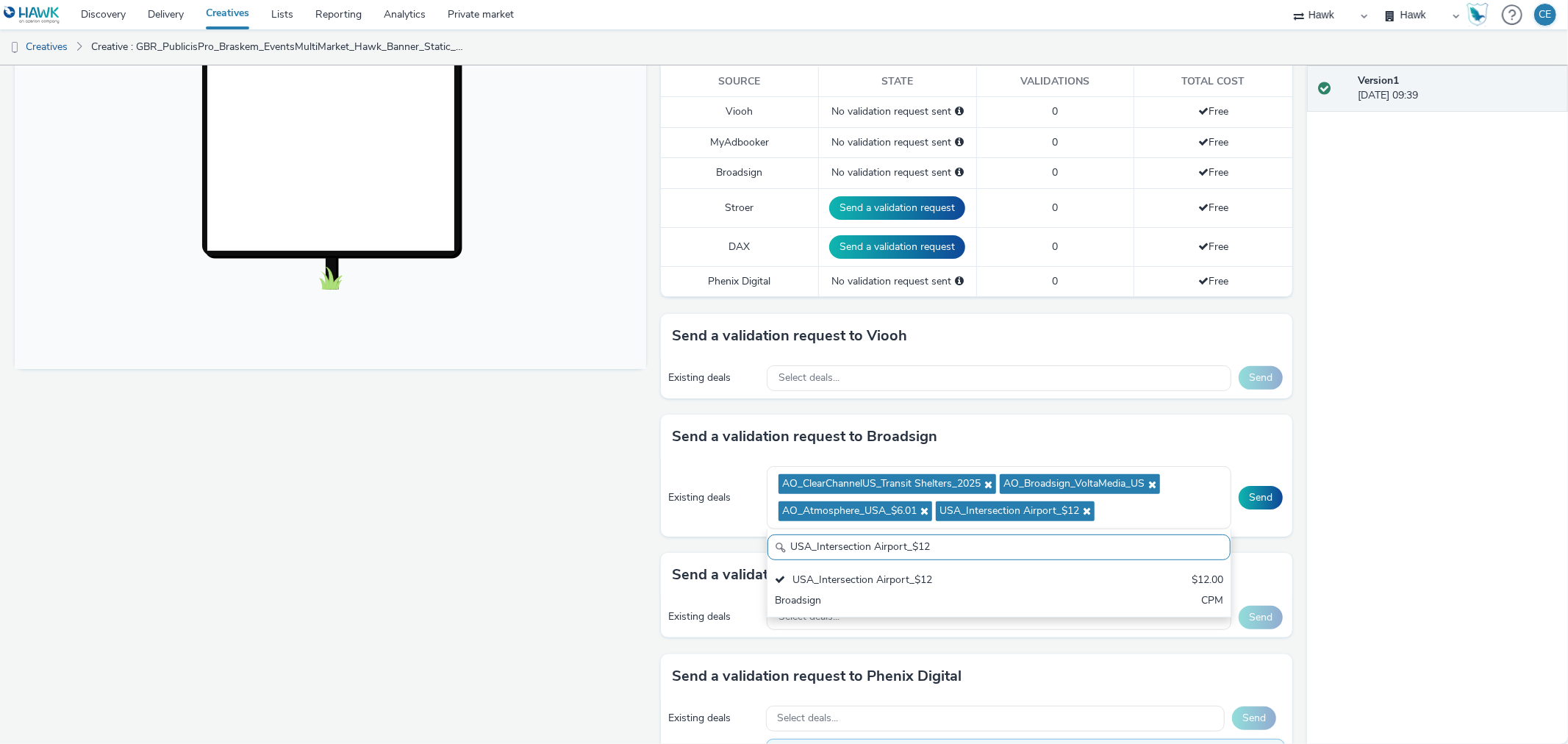
drag, startPoint x: 932, startPoint y: 548, endPoint x: 649, endPoint y: 530, distance: 283.6
click at [654, 530] on div "To deliver using: Broadsign, VIOOH, [PERSON_NAME], MyAdbooker, Dax or Phenix Di…" at bounding box center [973, 406] width 639 height 1278
paste input "AO_USA_AdXcelerant"
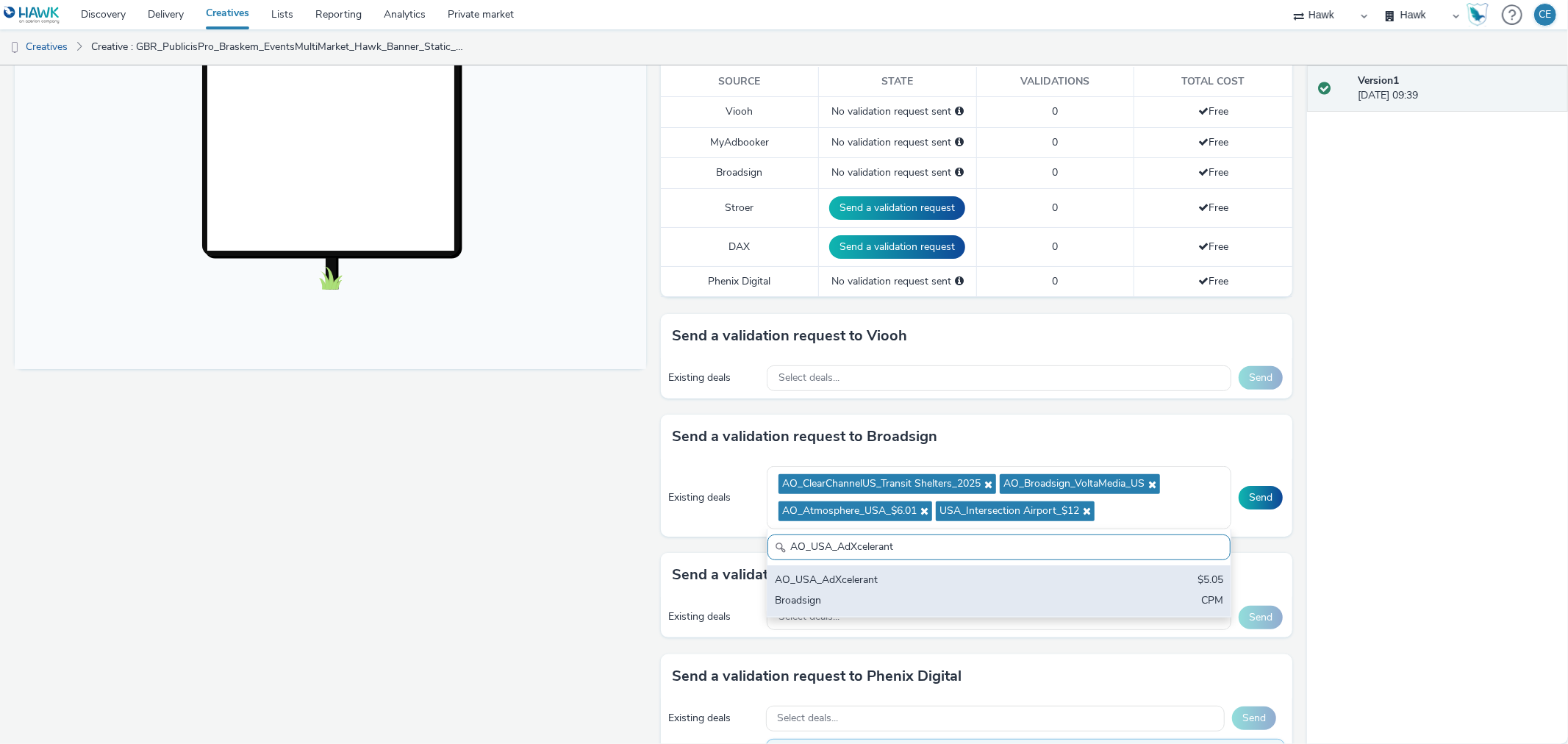
type input "AO_USA_AdXcelerant"
click at [870, 569] on div "AO_USA_AdXcelerant $5.05 Broadsign CPM" at bounding box center [999, 592] width 463 height 51
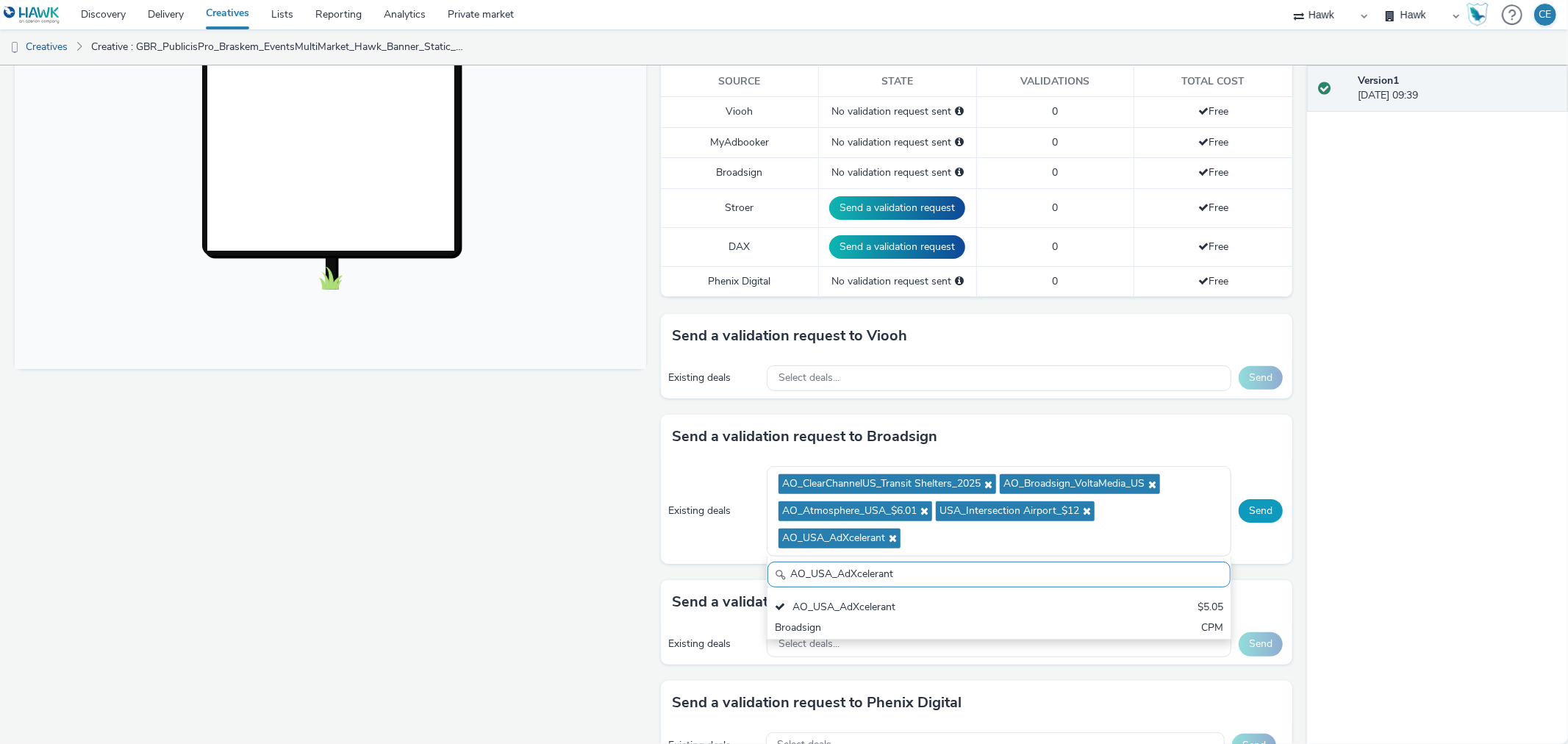
scroll to position [0, 0]
click at [1239, 513] on button "Send" at bounding box center [1260, 512] width 45 height 24
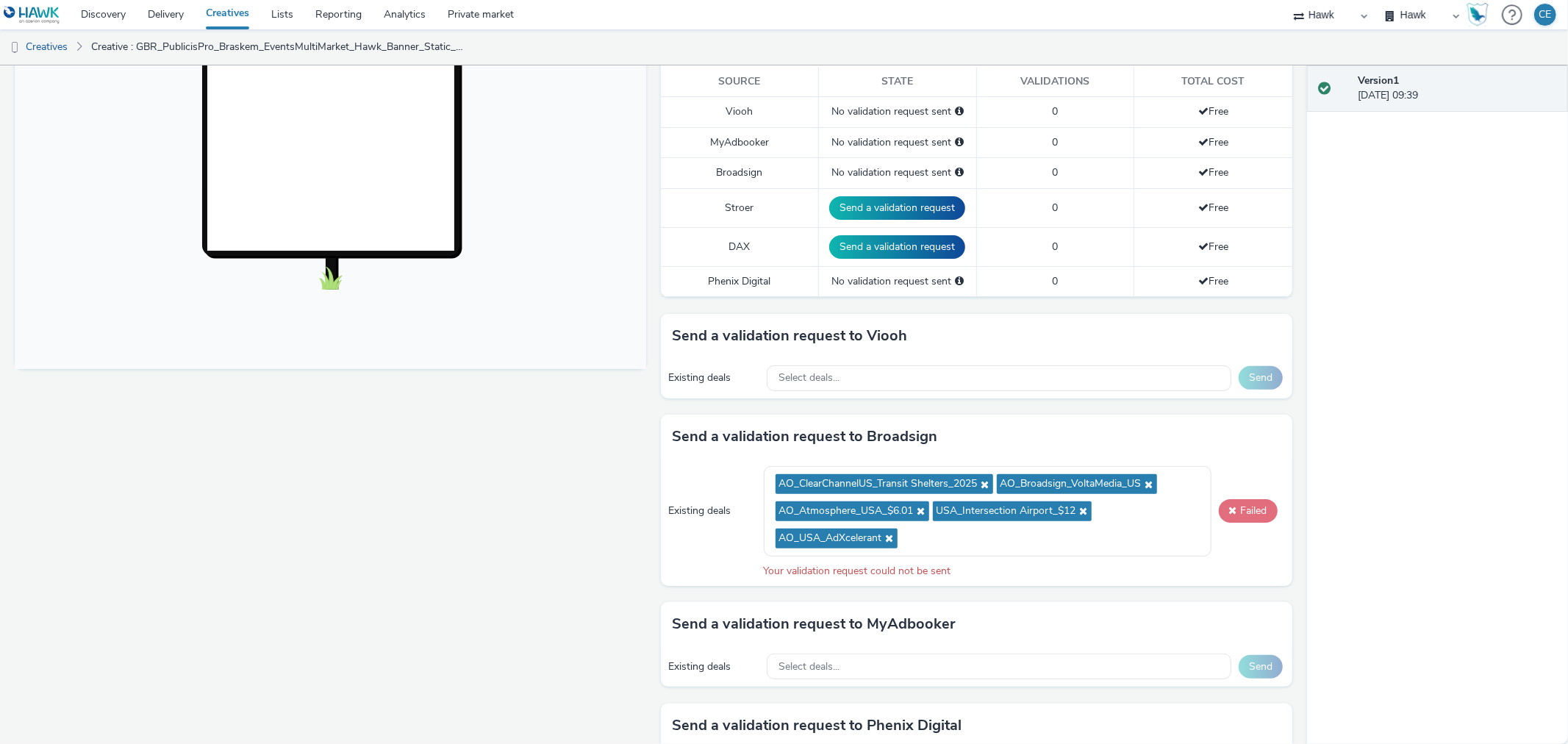
click at [1233, 518] on button "Failed" at bounding box center [1247, 512] width 58 height 24
drag, startPoint x: 1077, startPoint y: 510, endPoint x: 1098, endPoint y: 503, distance: 22.1
click at [1077, 510] on icon at bounding box center [1082, 511] width 12 height 10
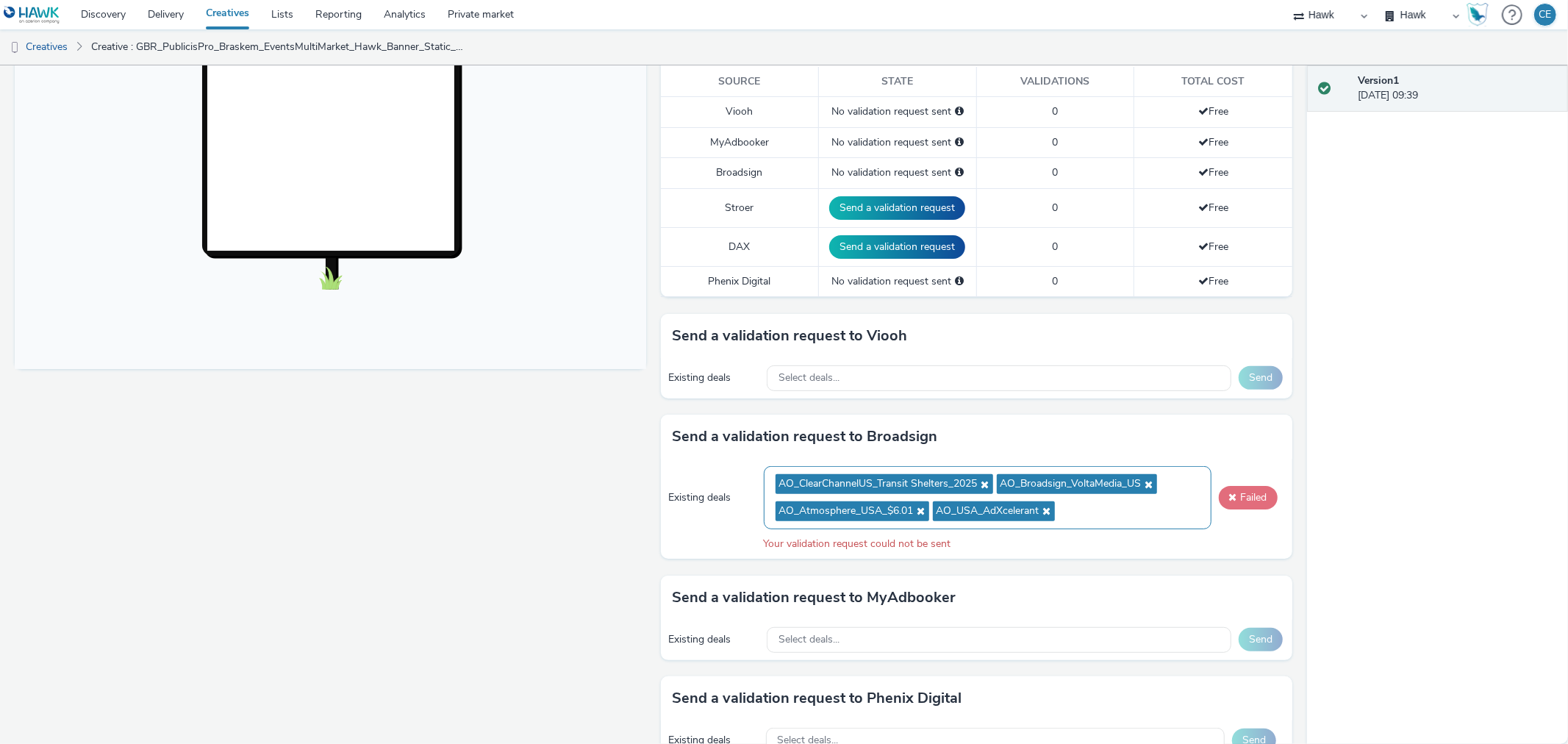
click at [1227, 496] on button "Failed" at bounding box center [1247, 498] width 58 height 24
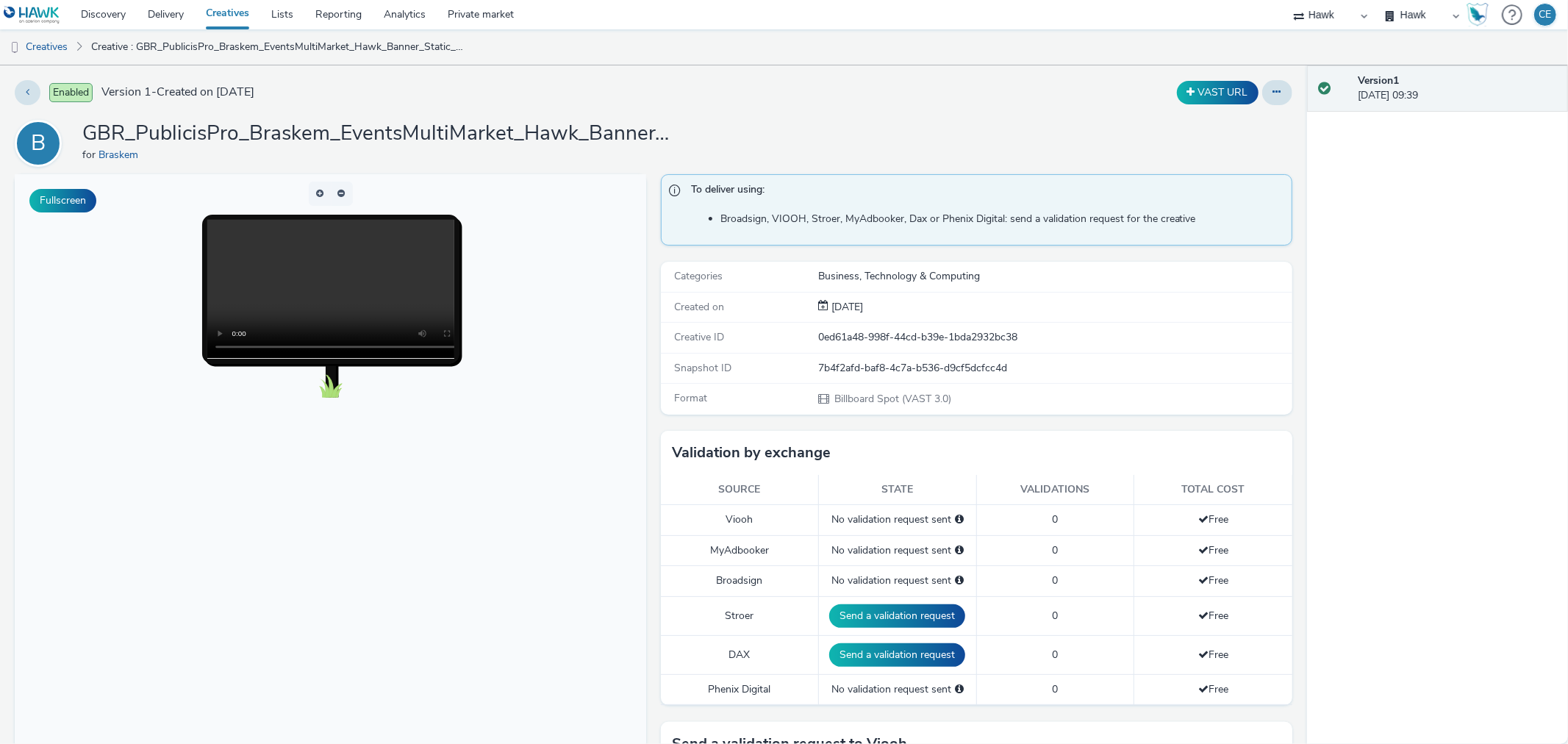
scroll to position [326, 0]
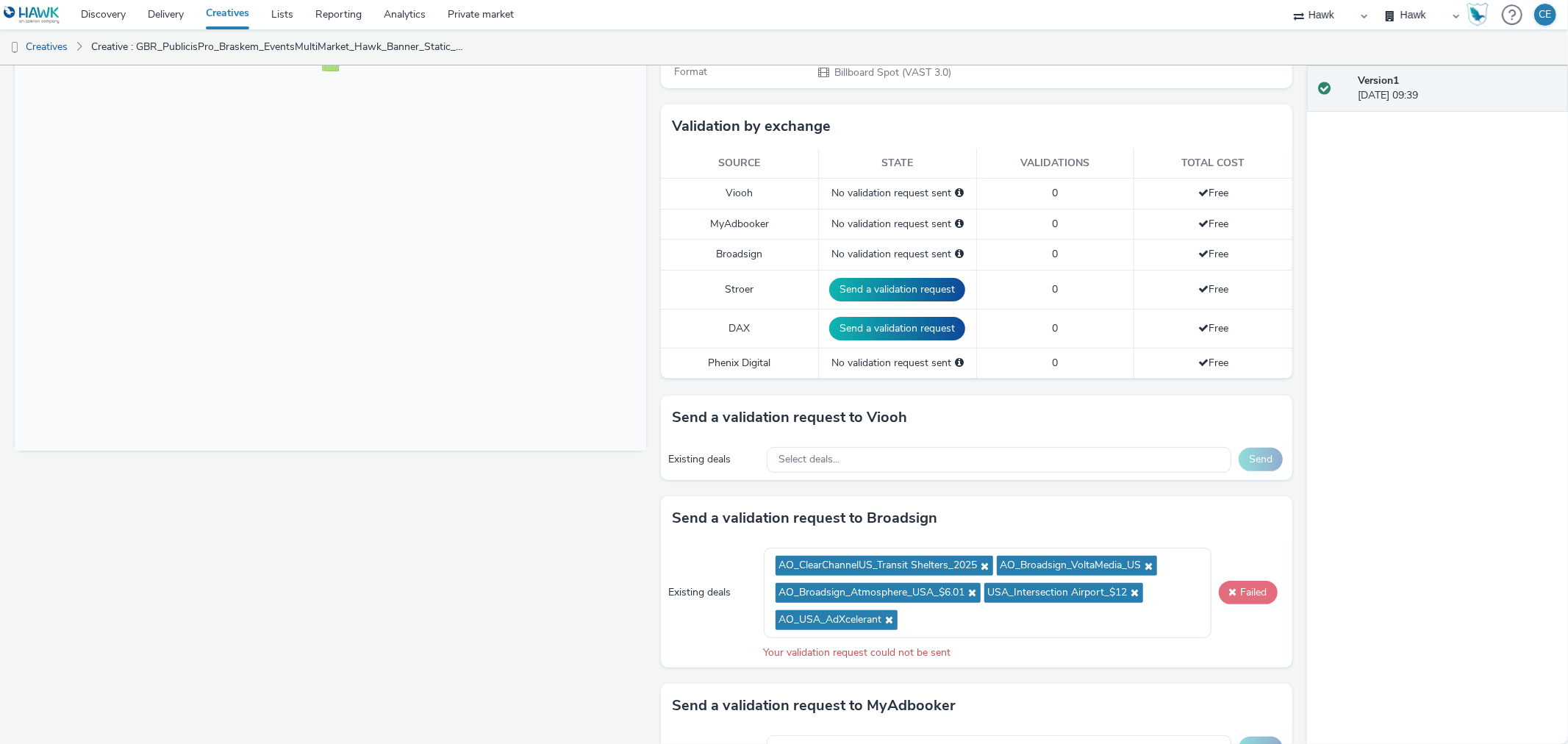
click at [1242, 590] on button "Failed" at bounding box center [1247, 593] width 58 height 24
click at [1129, 590] on icon at bounding box center [1134, 593] width 12 height 10
click at [1245, 587] on button "Failed" at bounding box center [1247, 593] width 58 height 24
